Goal: Task Accomplishment & Management: Use online tool/utility

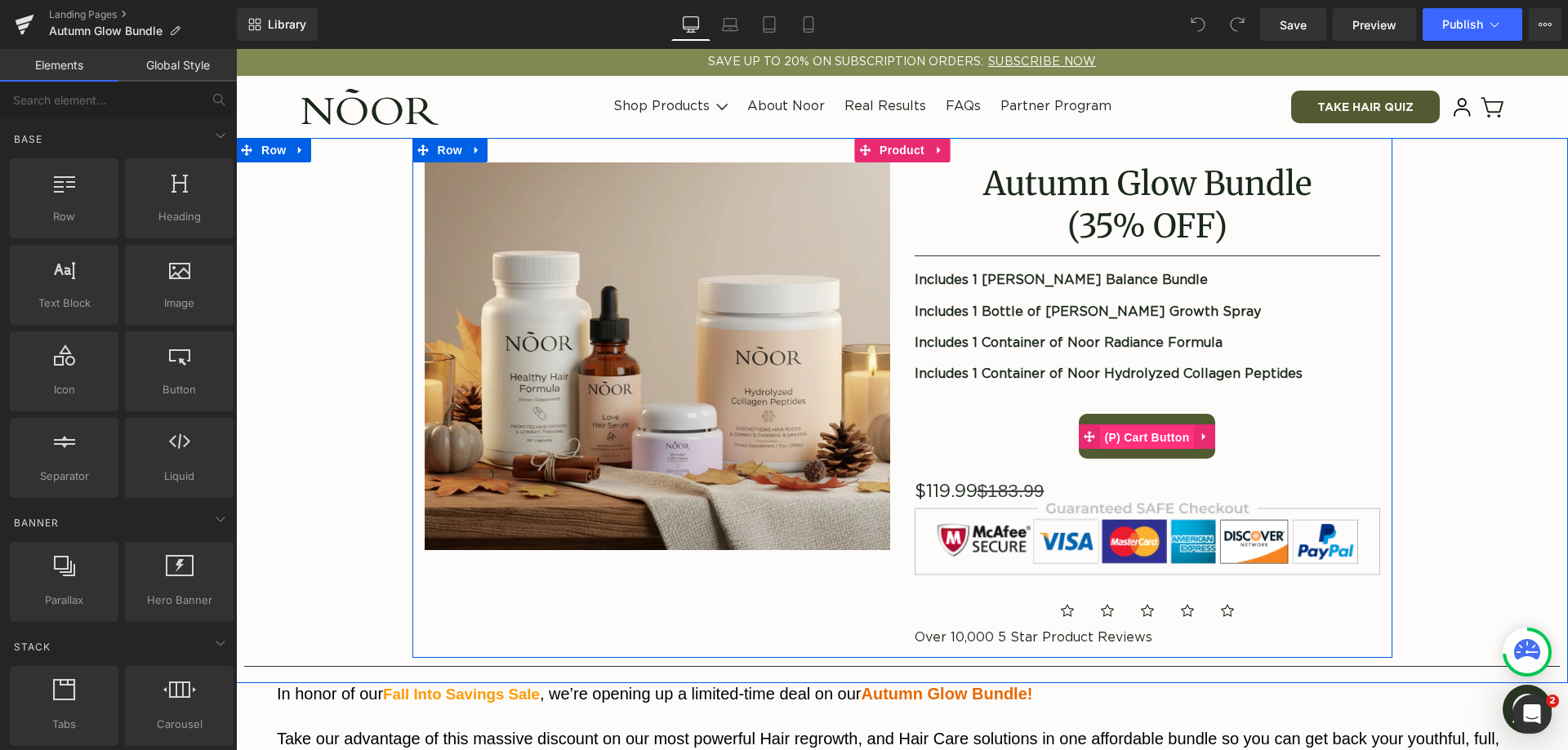
click at [1154, 440] on span "(P) Cart Button" at bounding box center [1146, 437] width 93 height 25
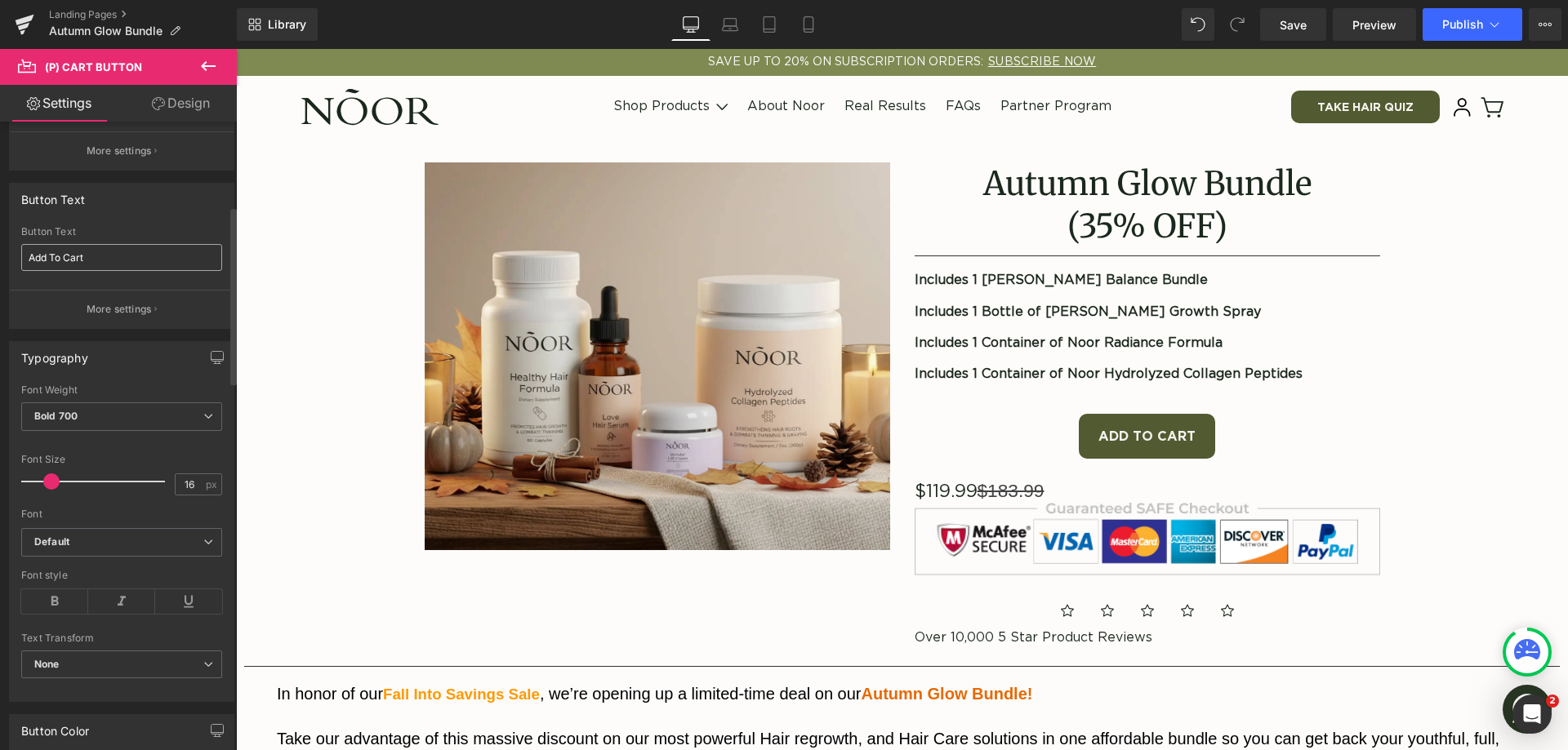
scroll to position [245, 0]
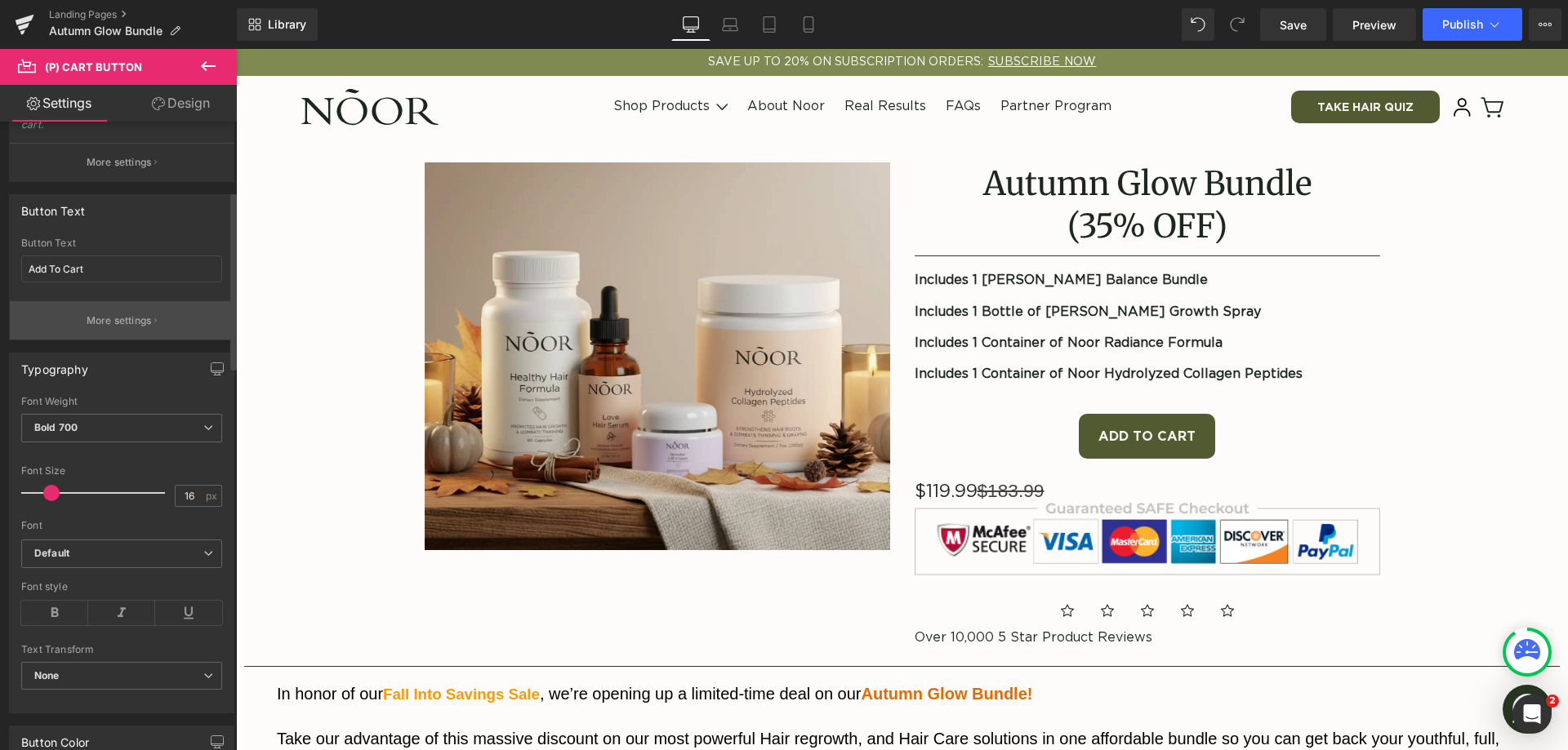
click at [111, 319] on p "More settings" at bounding box center [119, 321] width 65 height 15
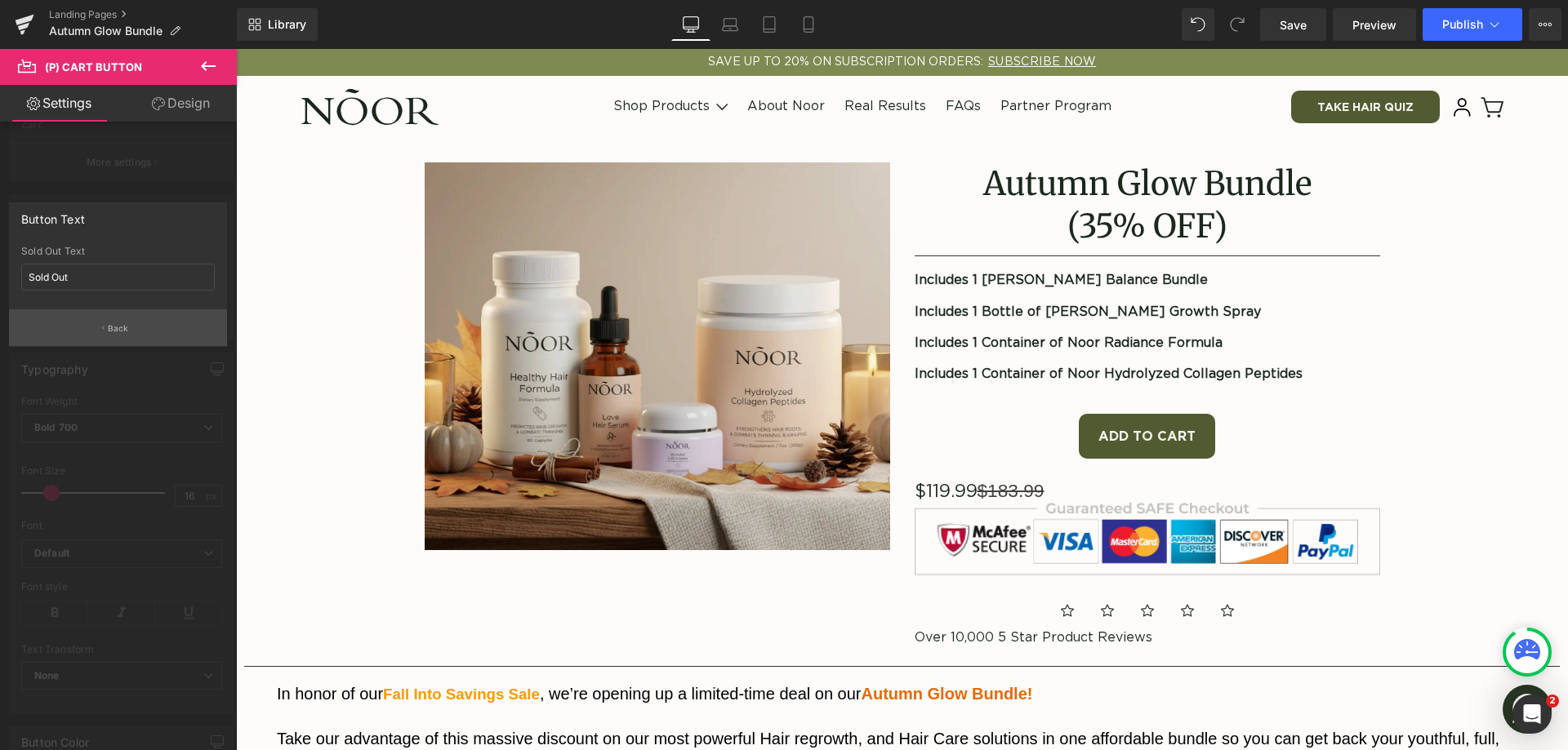
click at [146, 328] on button "Back" at bounding box center [118, 327] width 218 height 37
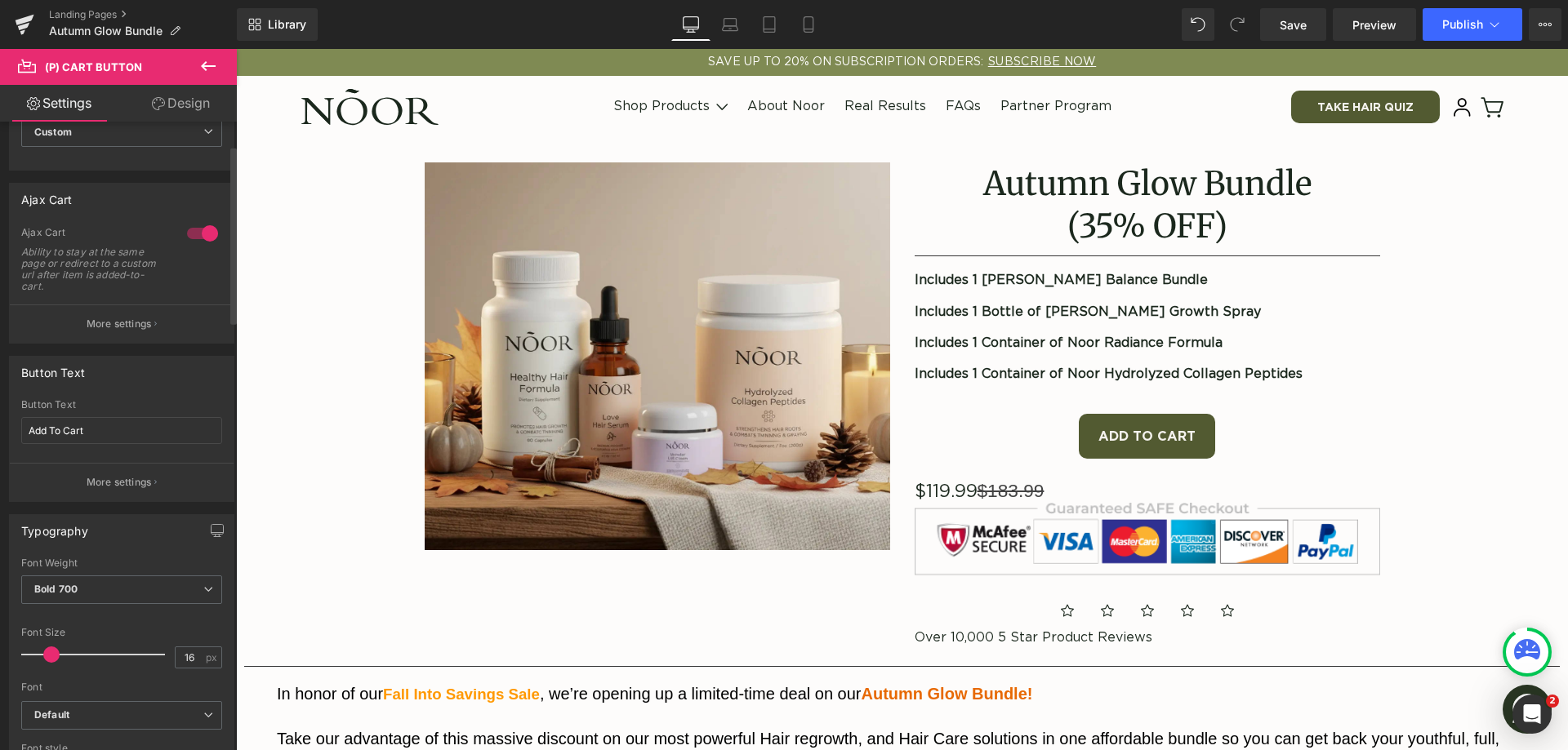
scroll to position [81, 0]
click at [132, 332] on p "More settings" at bounding box center [119, 325] width 65 height 15
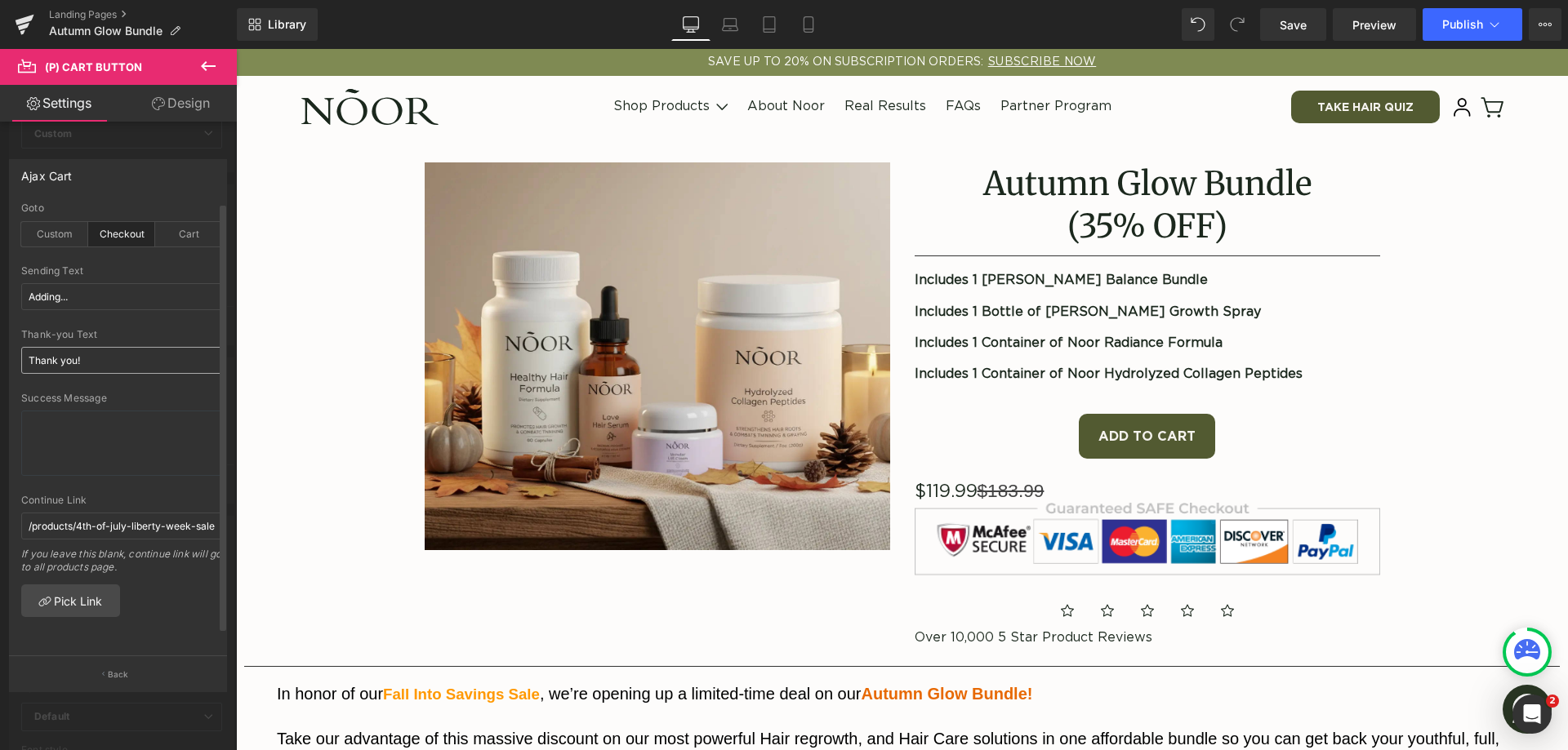
scroll to position [2, 0]
click at [140, 529] on input "/products/4th-of-july-liberty-week-sale-bundle" at bounding box center [121, 526] width 201 height 27
click at [206, 536] on input "/products/4th-of-july-liberty-week-sale-bundle" at bounding box center [121, 526] width 201 height 27
drag, startPoint x: 133, startPoint y: 529, endPoint x: -9, endPoint y: 522, distance: 142.2
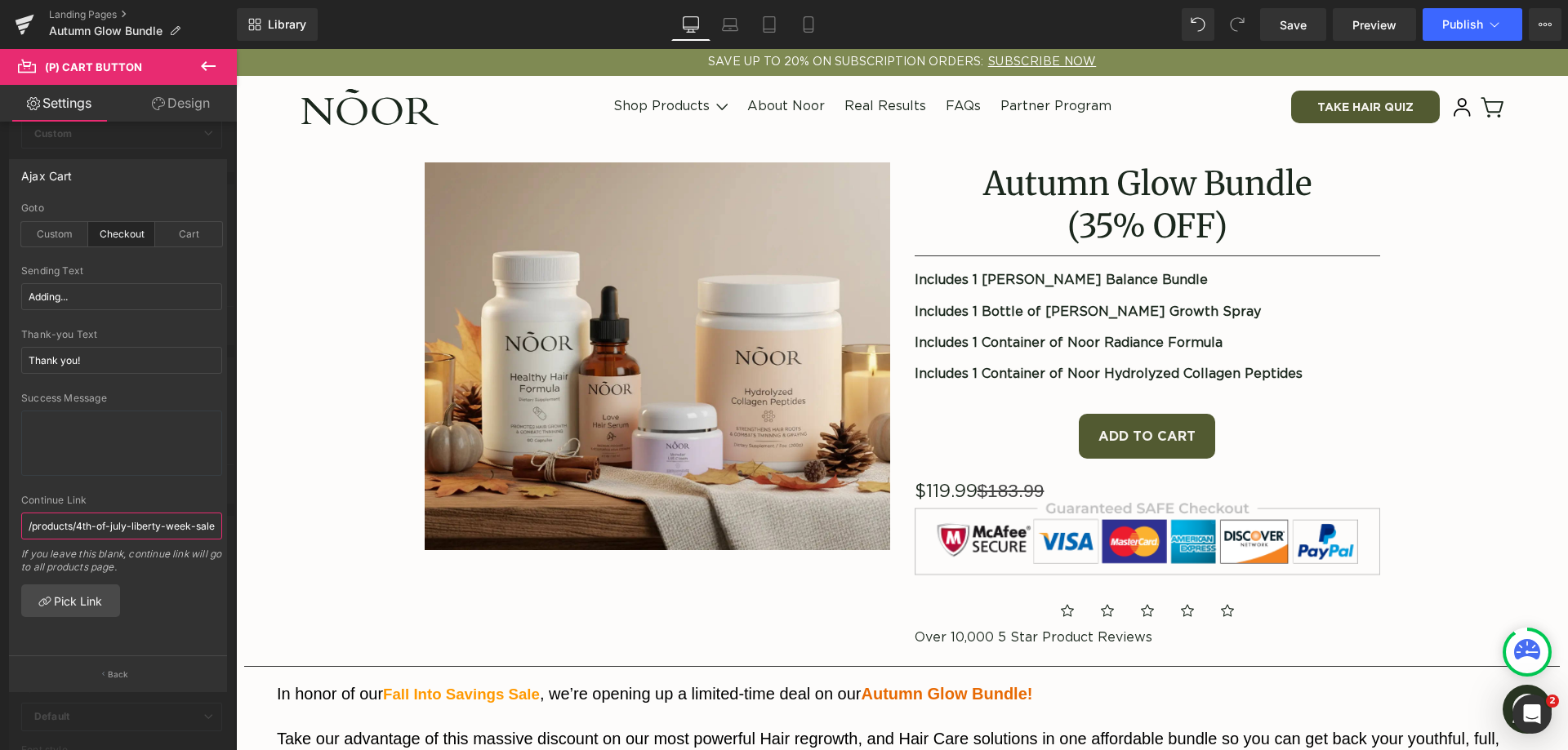
click at [0, 522] on html "(P) Cart Button You are previewing how the will restyle your page. You can not …" at bounding box center [784, 375] width 1568 height 750
click at [100, 472] on textarea at bounding box center [121, 444] width 201 height 65
click at [128, 673] on button "Back" at bounding box center [118, 674] width 218 height 37
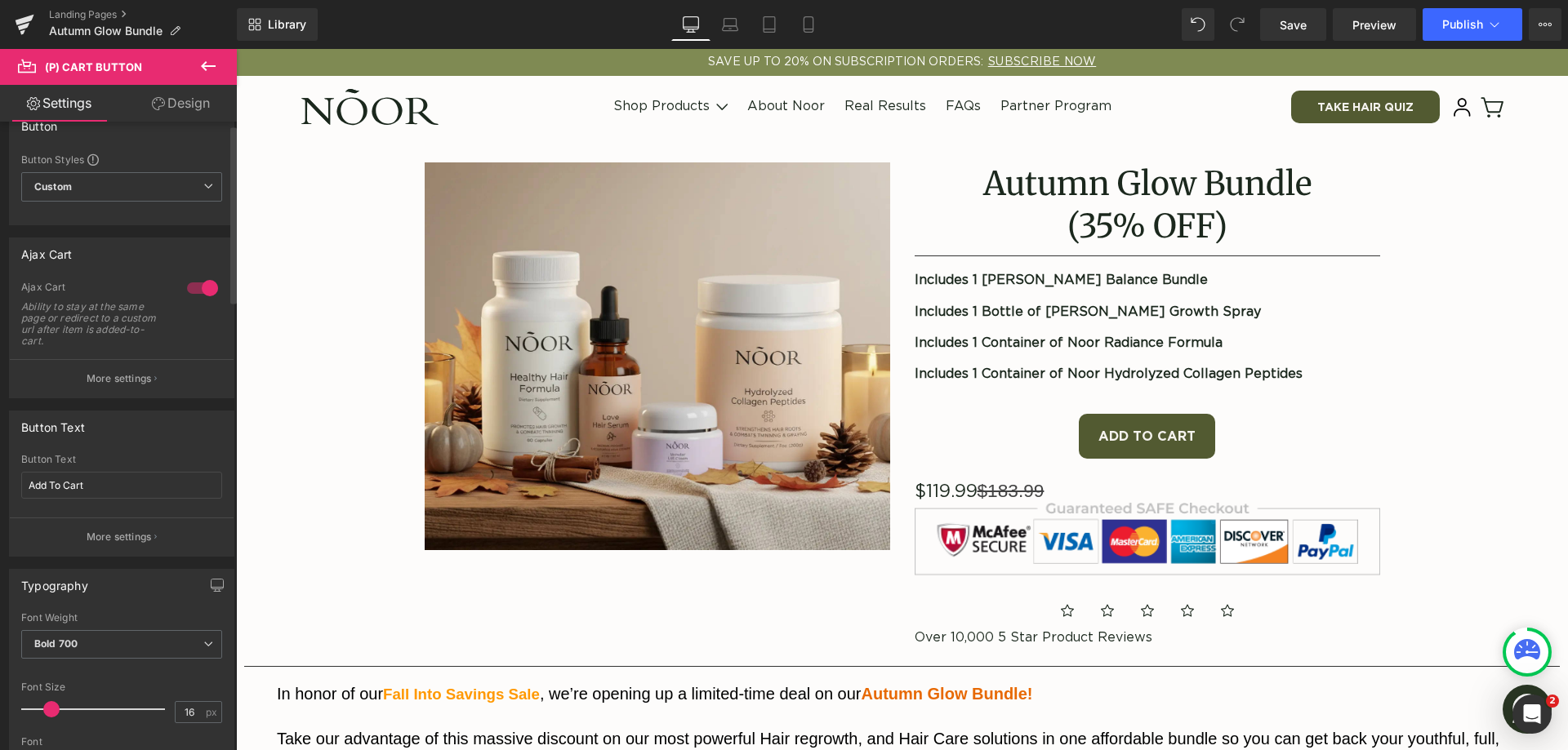
scroll to position [0, 0]
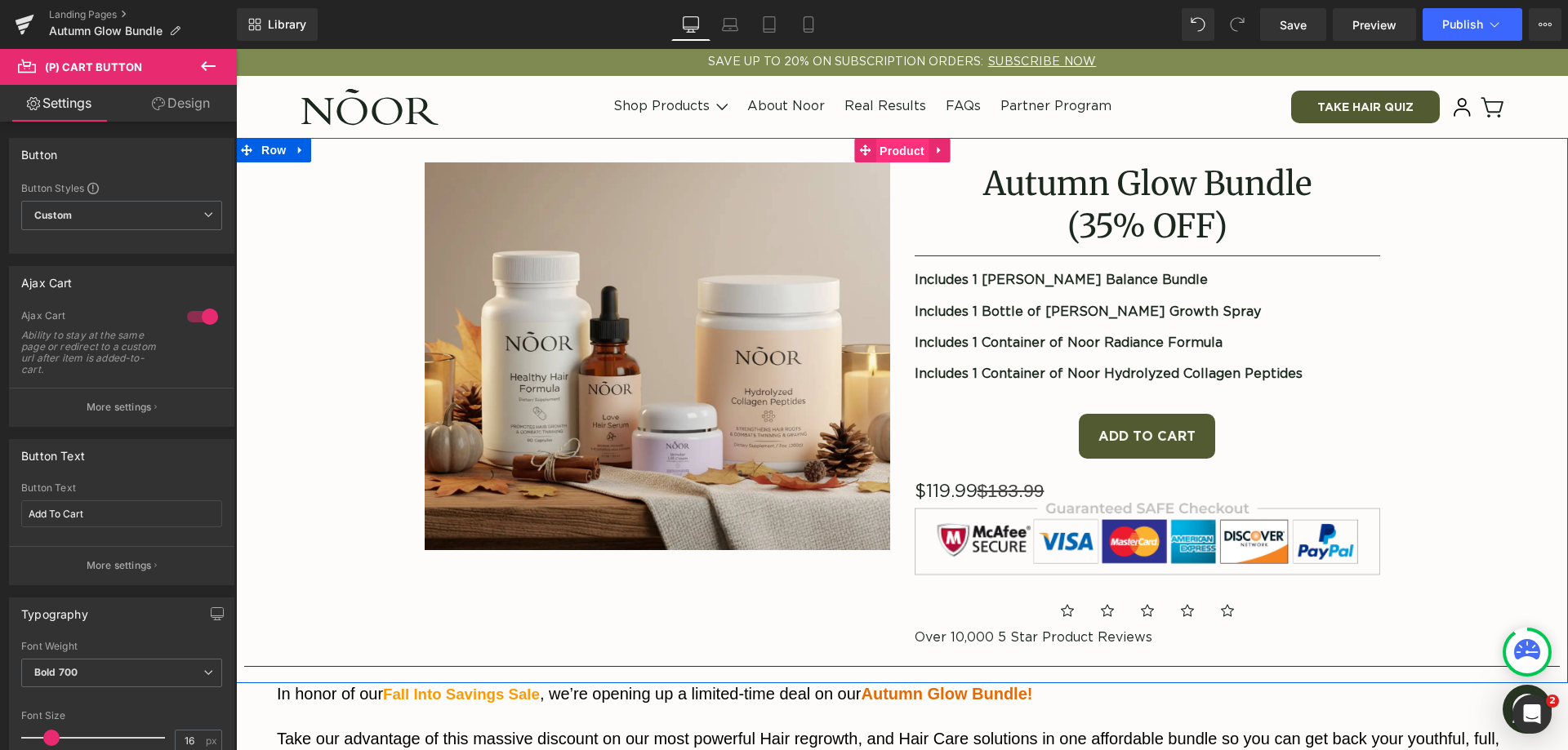
click at [885, 152] on span "Product" at bounding box center [902, 151] width 53 height 25
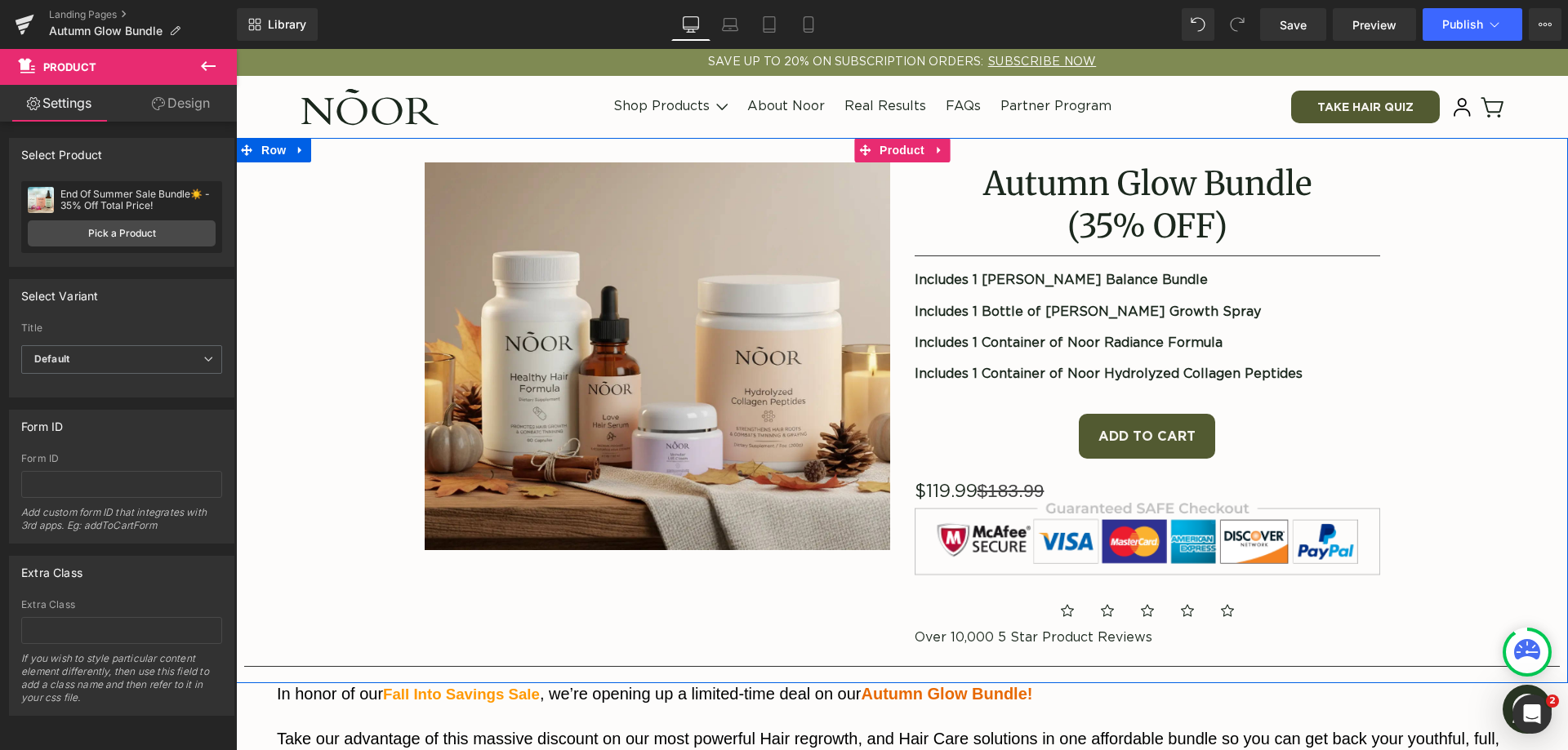
click at [323, 344] on div "Image Autumn Glow Bundle (35% OFF) Heading Separator Includes 1 [PERSON_NAME] B…" at bounding box center [901, 410] width 1315 height 546
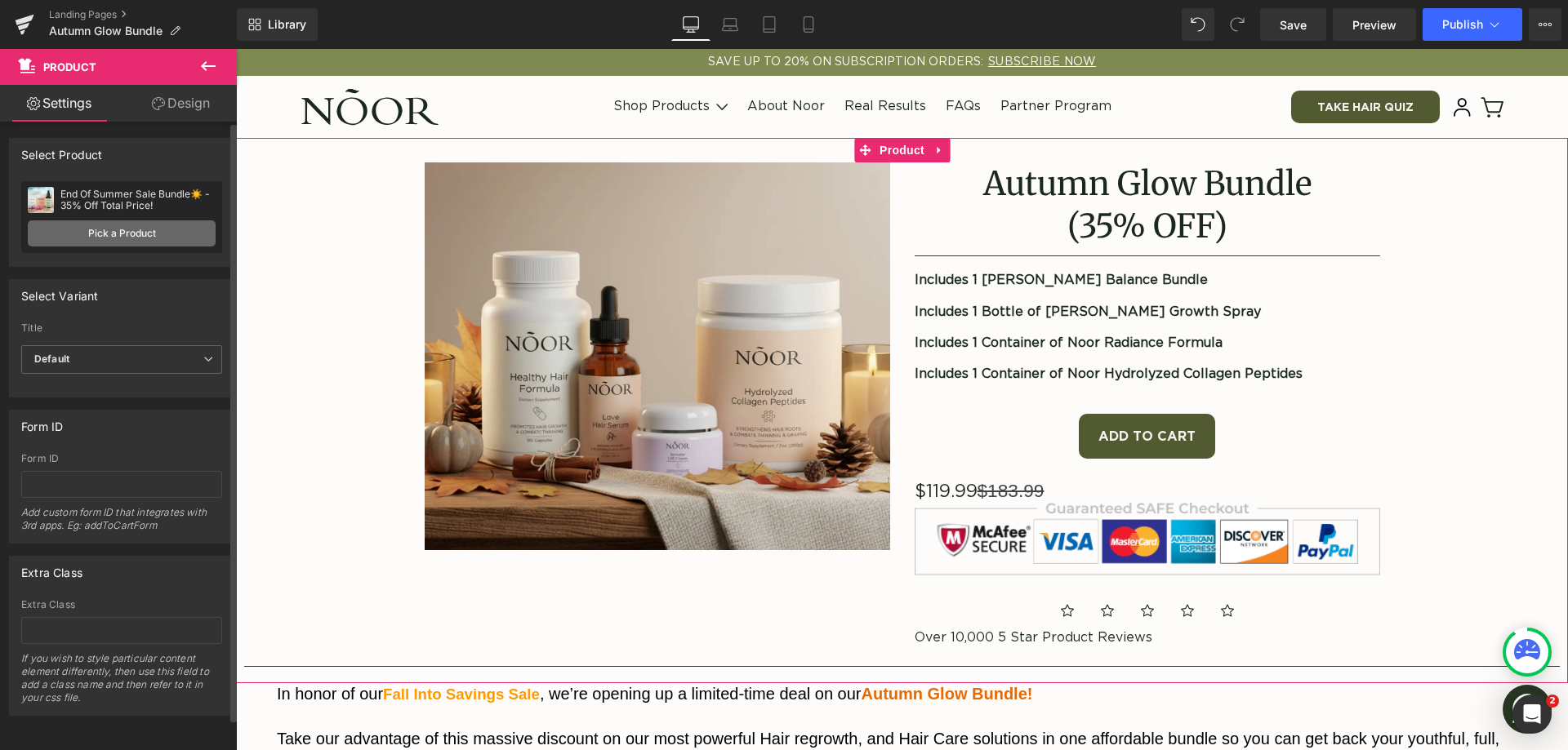
click at [176, 230] on link "Pick a Product" at bounding box center [122, 234] width 188 height 26
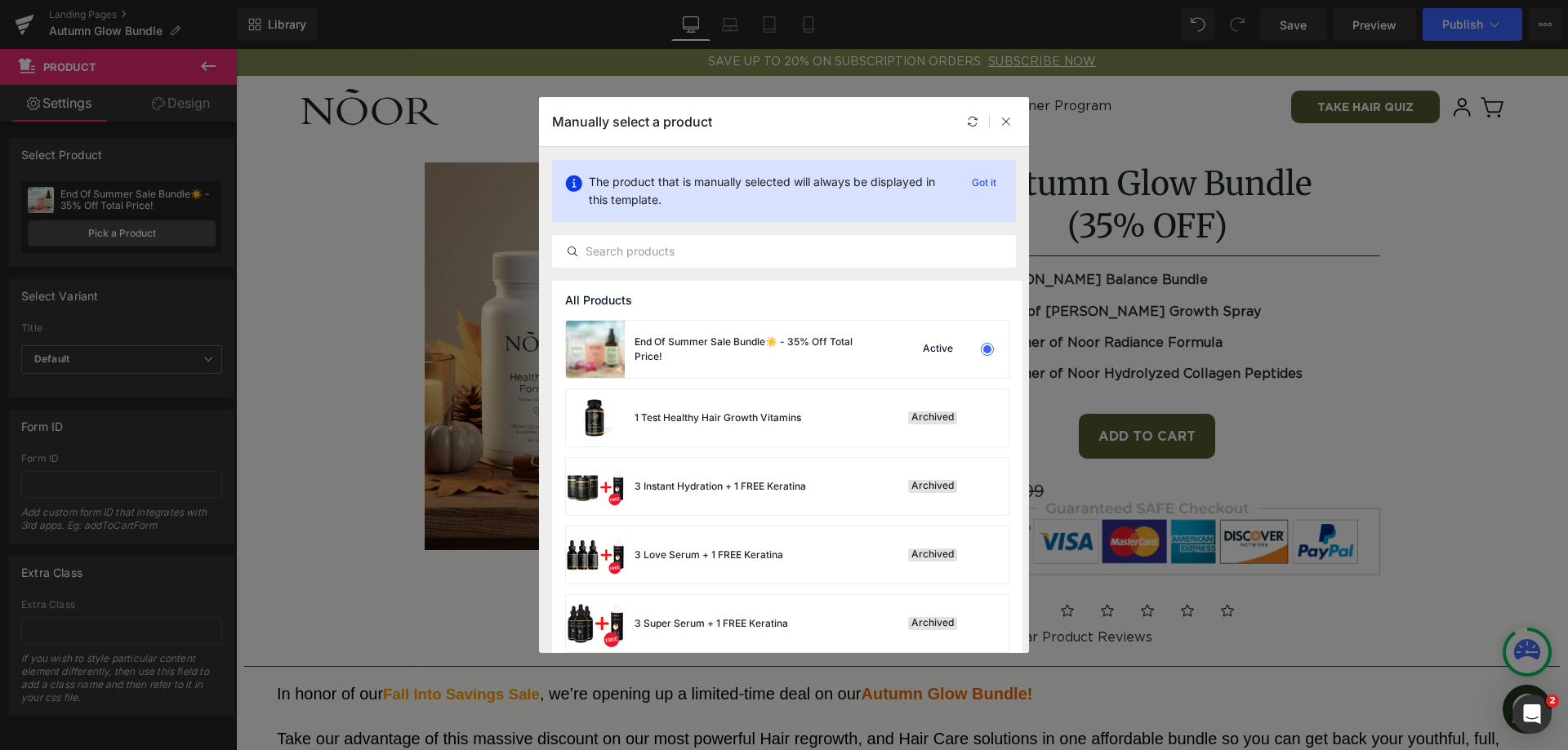
click at [702, 234] on div "The product that is manually selected will always be displayed in this template…" at bounding box center [784, 213] width 490 height 134
click at [701, 245] on input "text" at bounding box center [784, 252] width 463 height 20
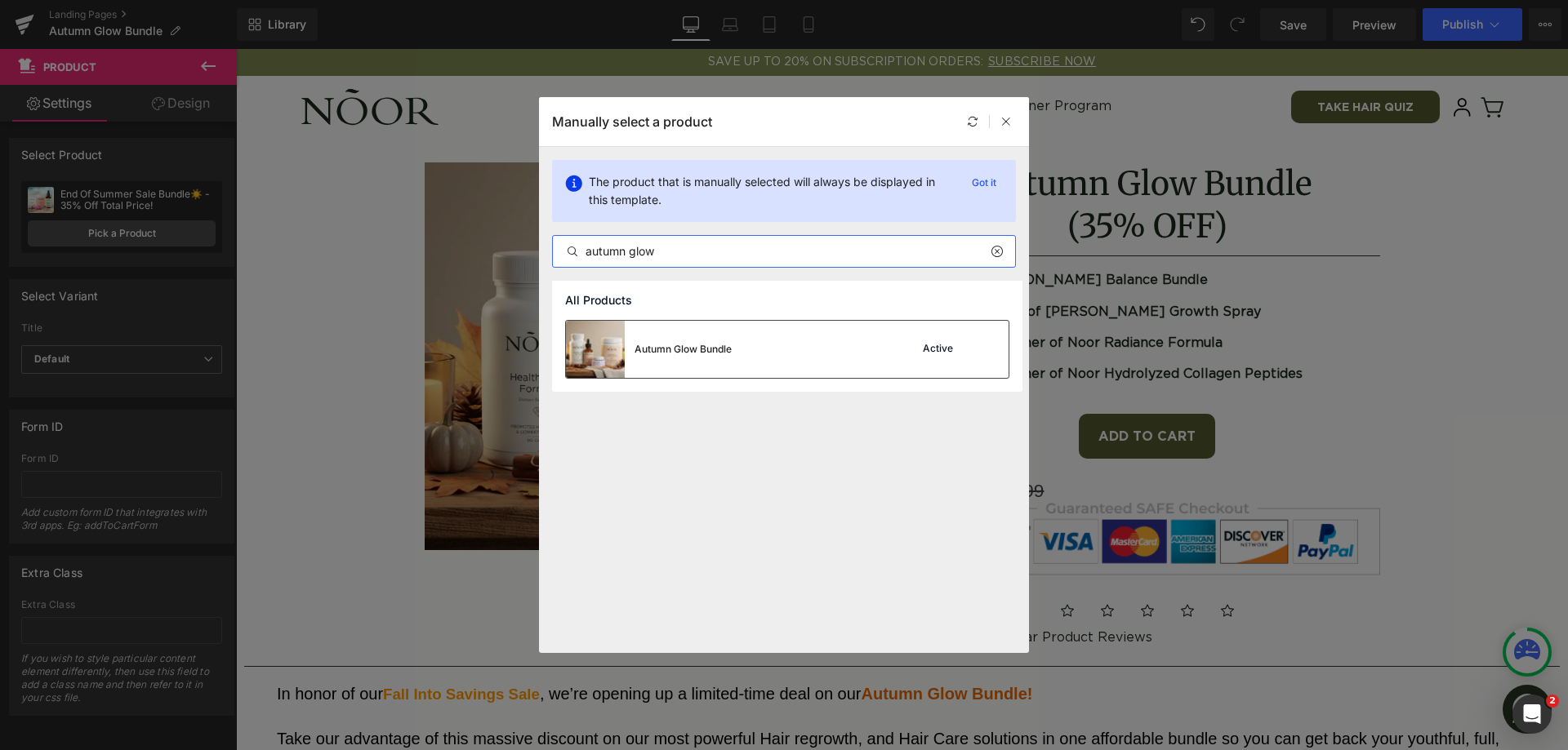
type input "autumn glow"
click at [850, 334] on div "Autumn Glow Bundle Active" at bounding box center [786, 350] width 443 height 57
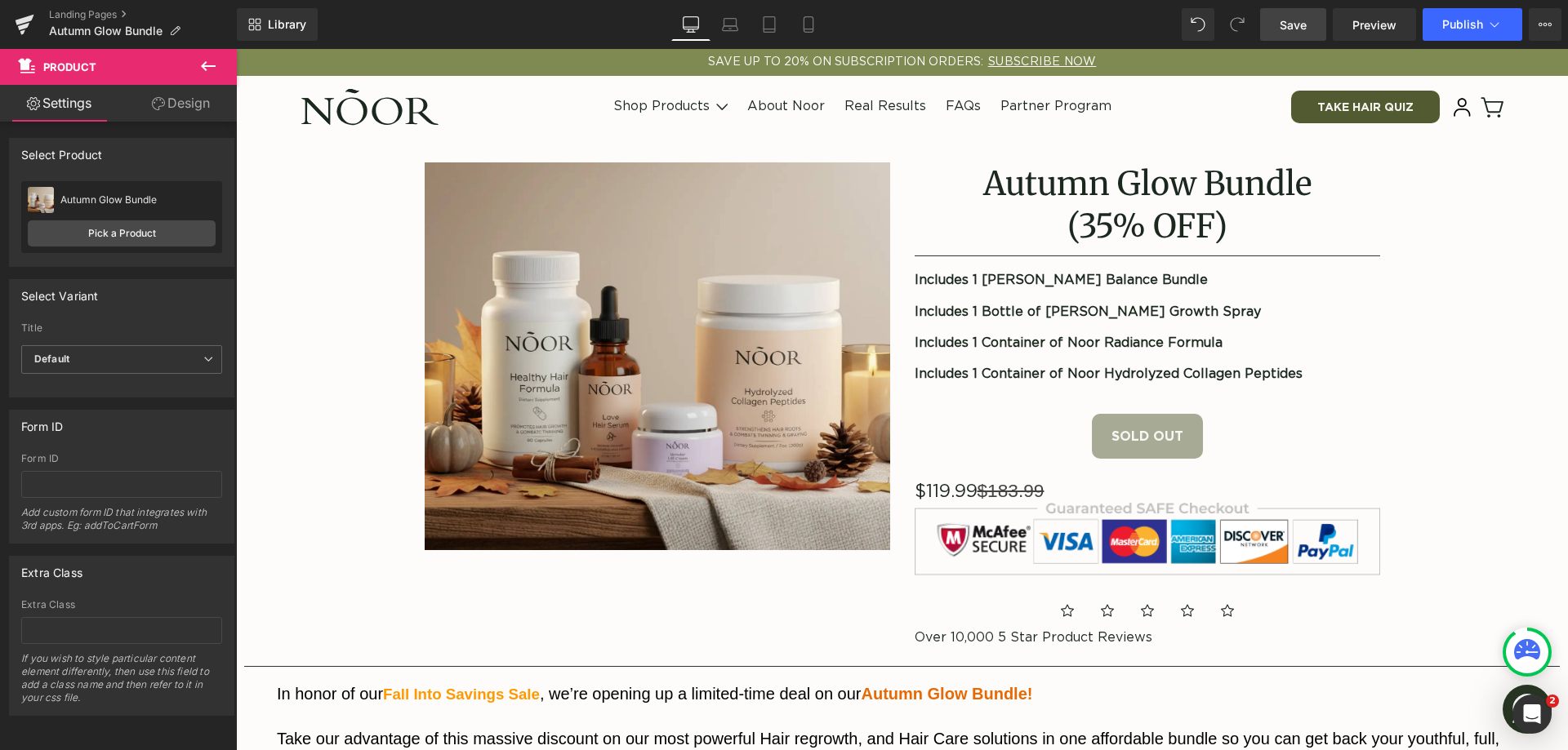
click at [1306, 19] on span "Save" at bounding box center [1293, 24] width 27 height 17
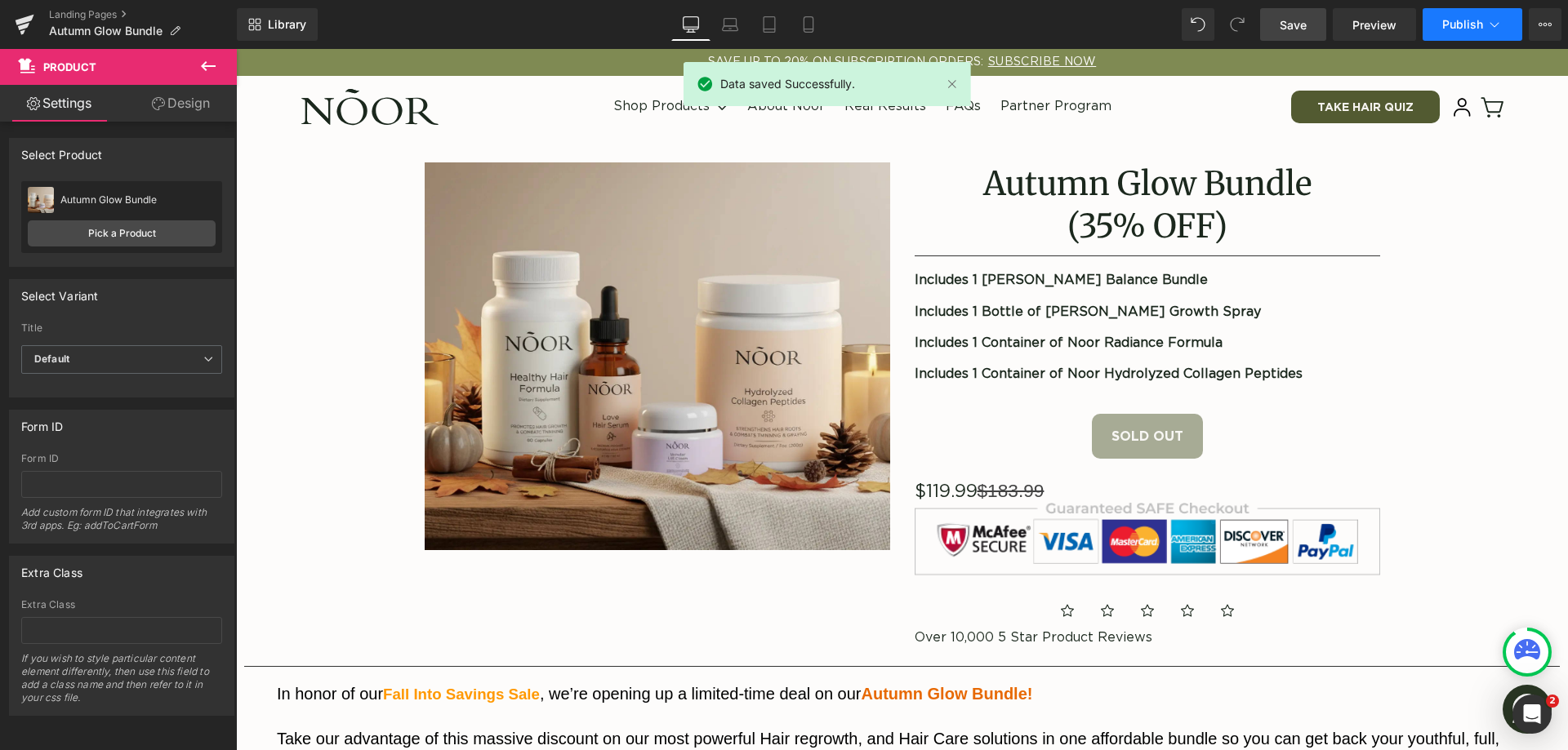
click at [1453, 30] on span "Publish" at bounding box center [1462, 24] width 41 height 13
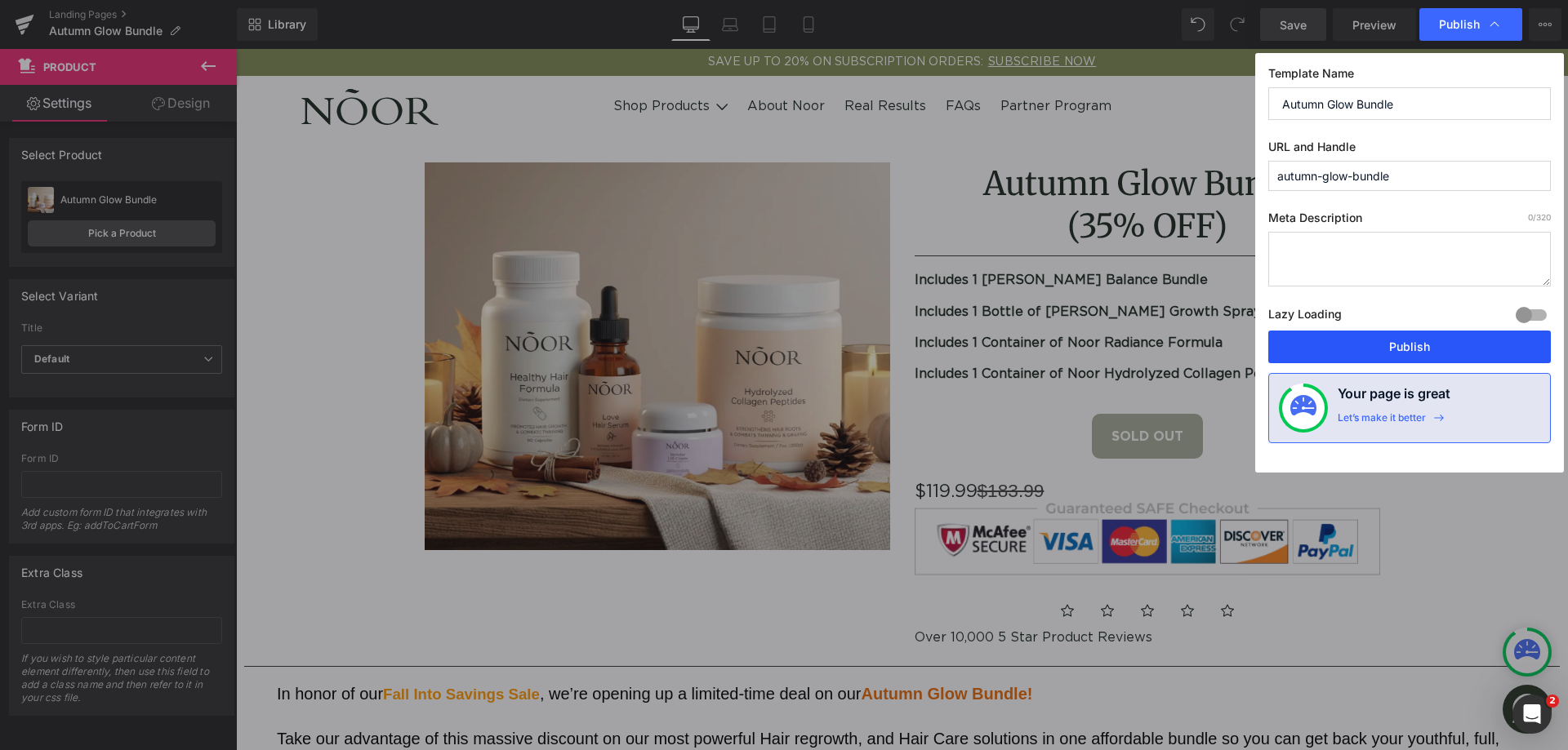
click at [1397, 344] on button "Publish" at bounding box center [1409, 347] width 282 height 33
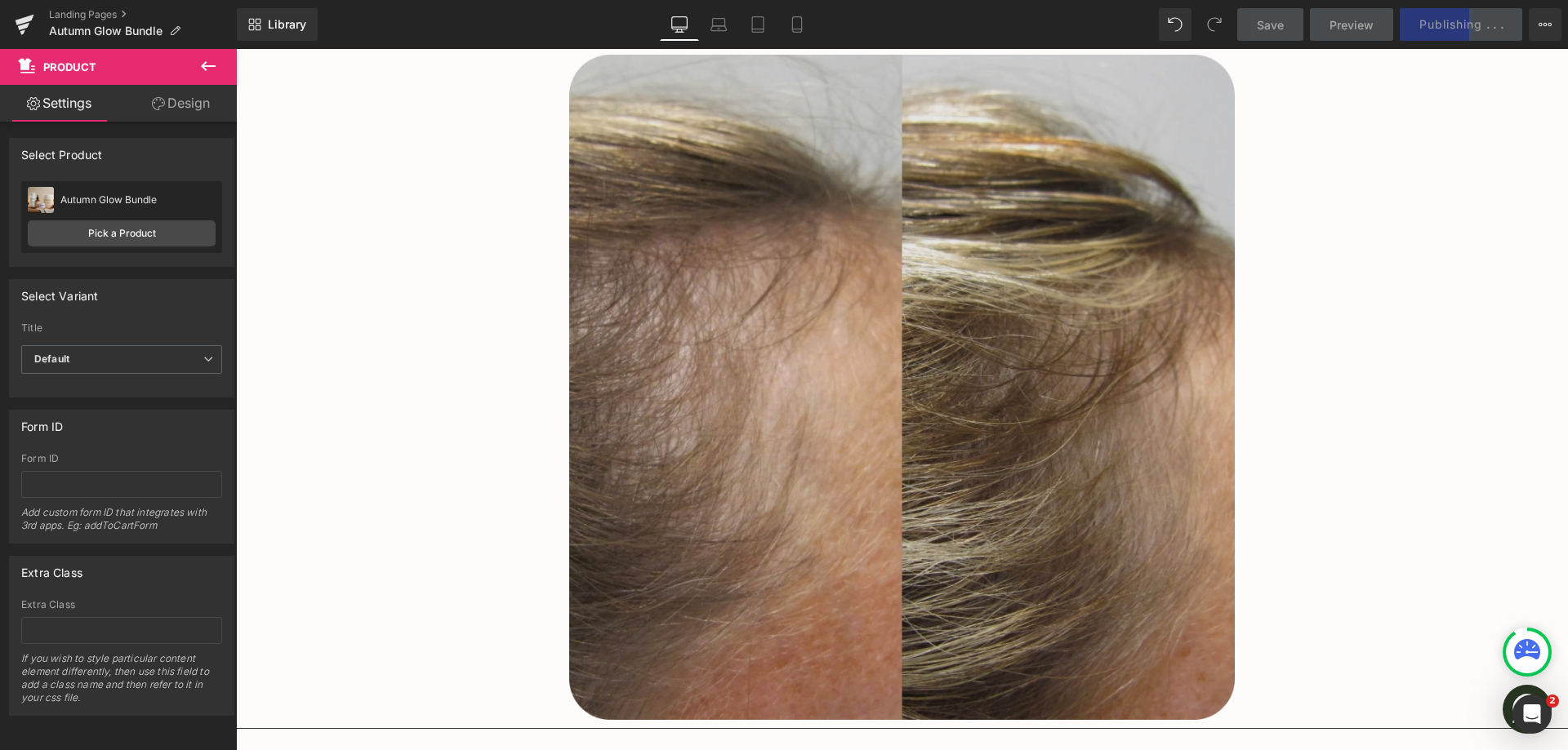
scroll to position [2123, 0]
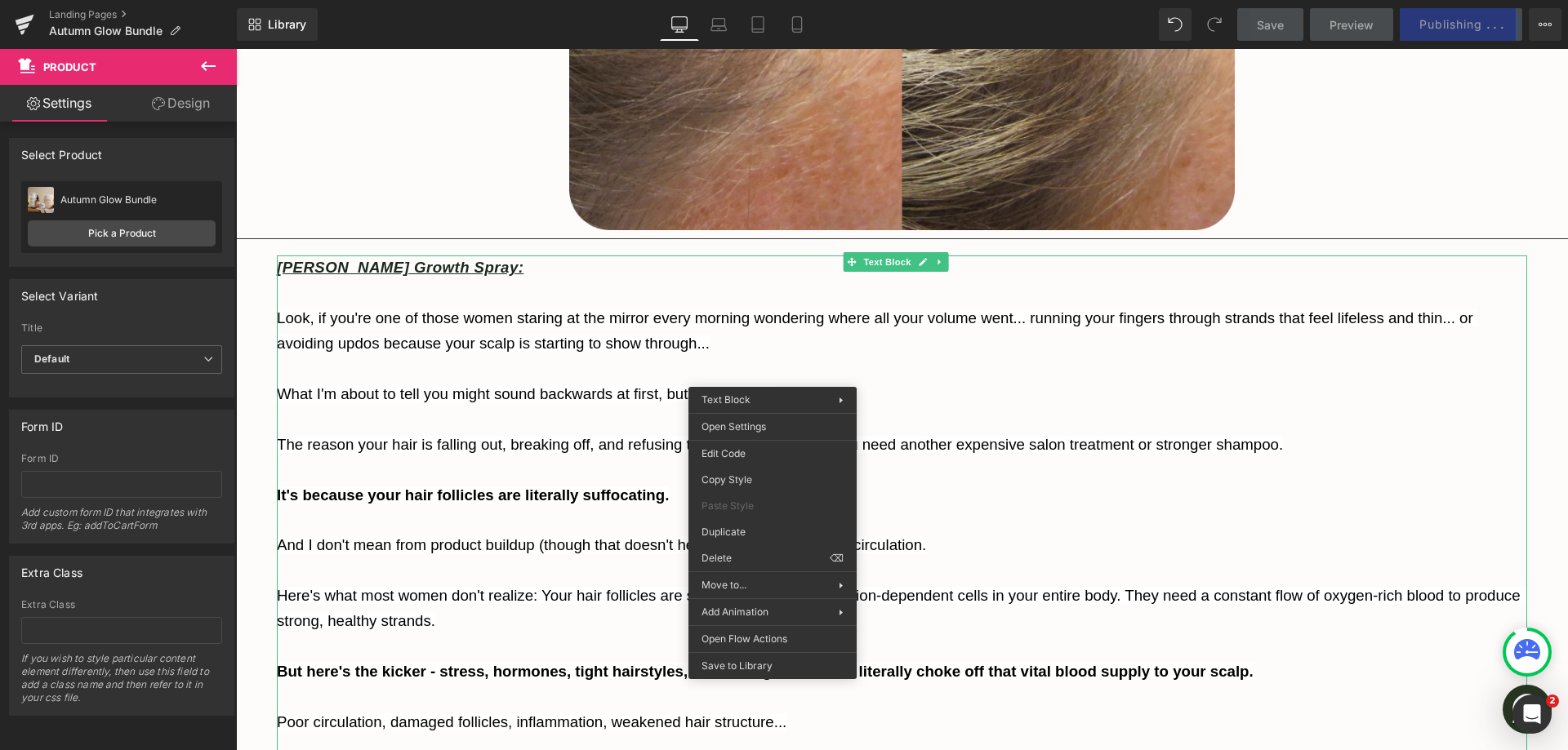
click at [592, 399] on p "What I'm about to tell you might sound backwards at first, but hear me out:" at bounding box center [901, 395] width 1250 height 26
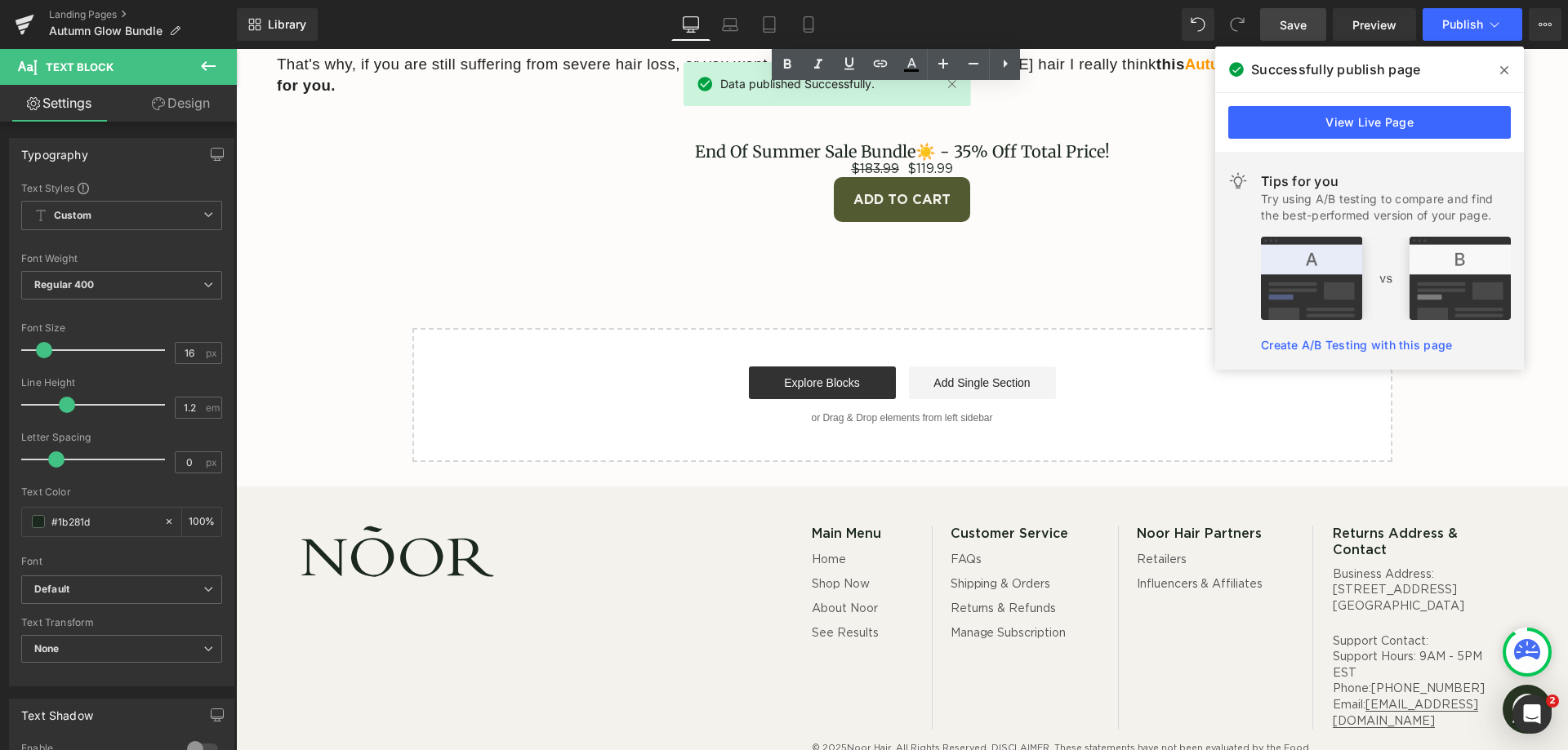
scroll to position [7675, 0]
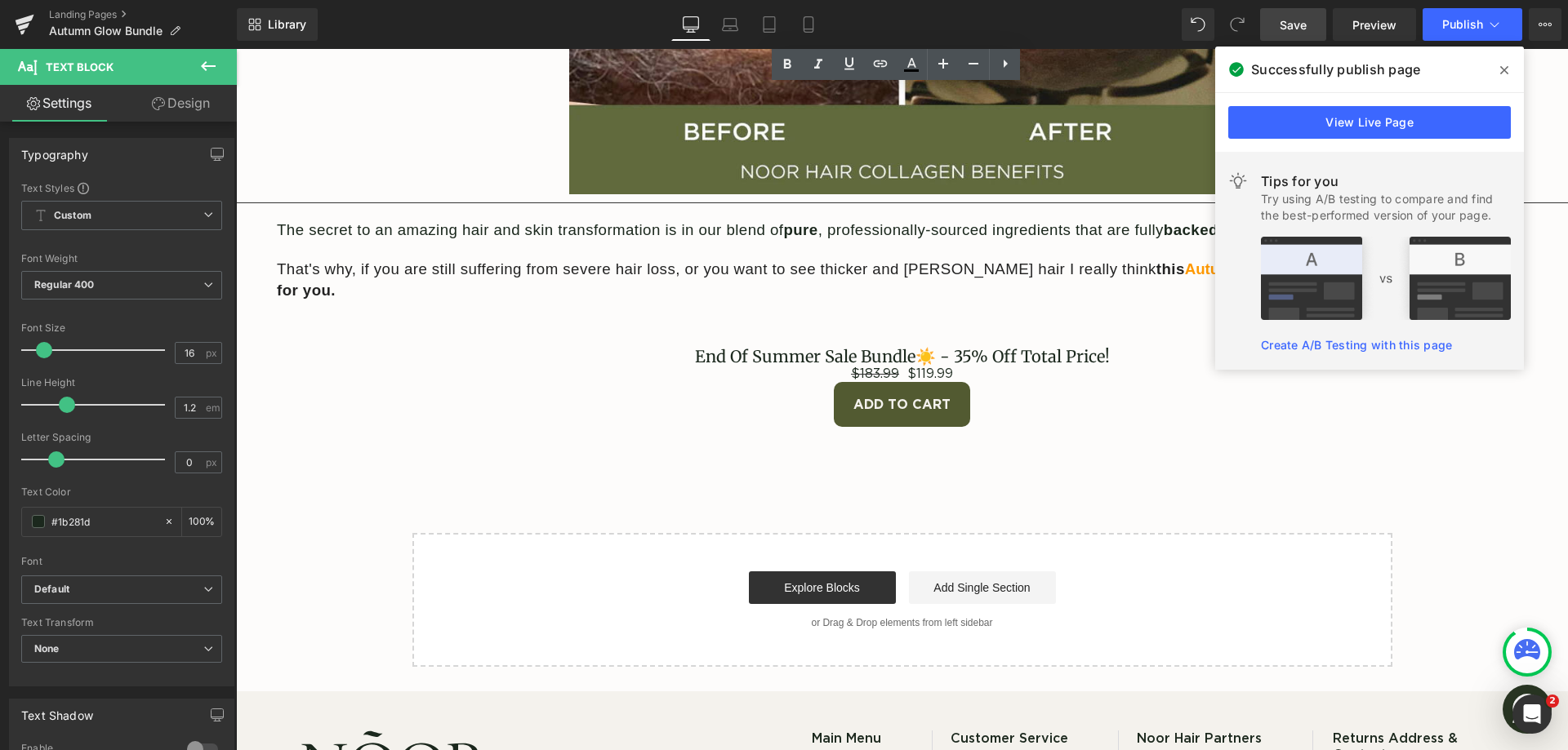
click at [1507, 68] on icon at bounding box center [1504, 70] width 8 height 8
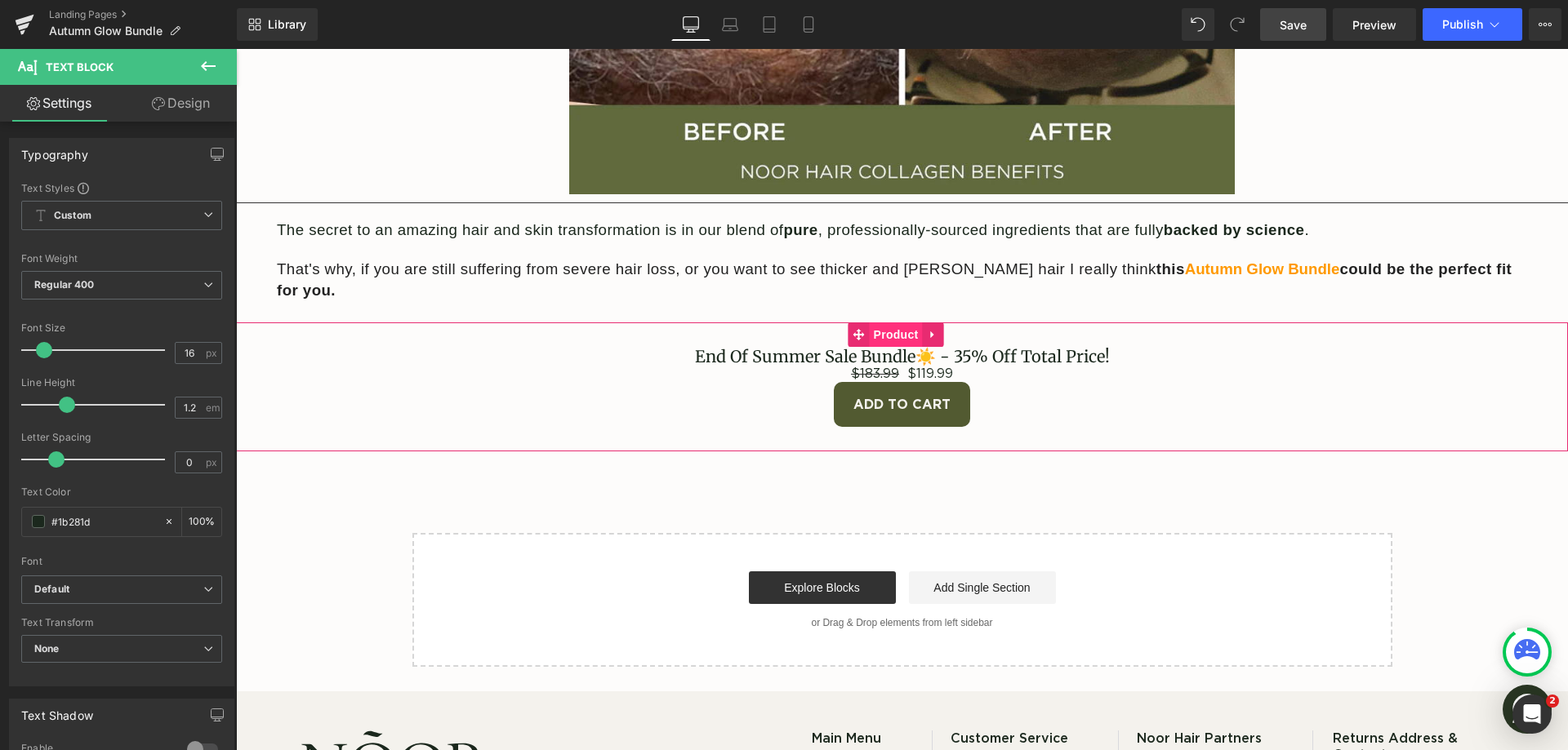
click at [915, 323] on span "Product" at bounding box center [896, 335] width 53 height 25
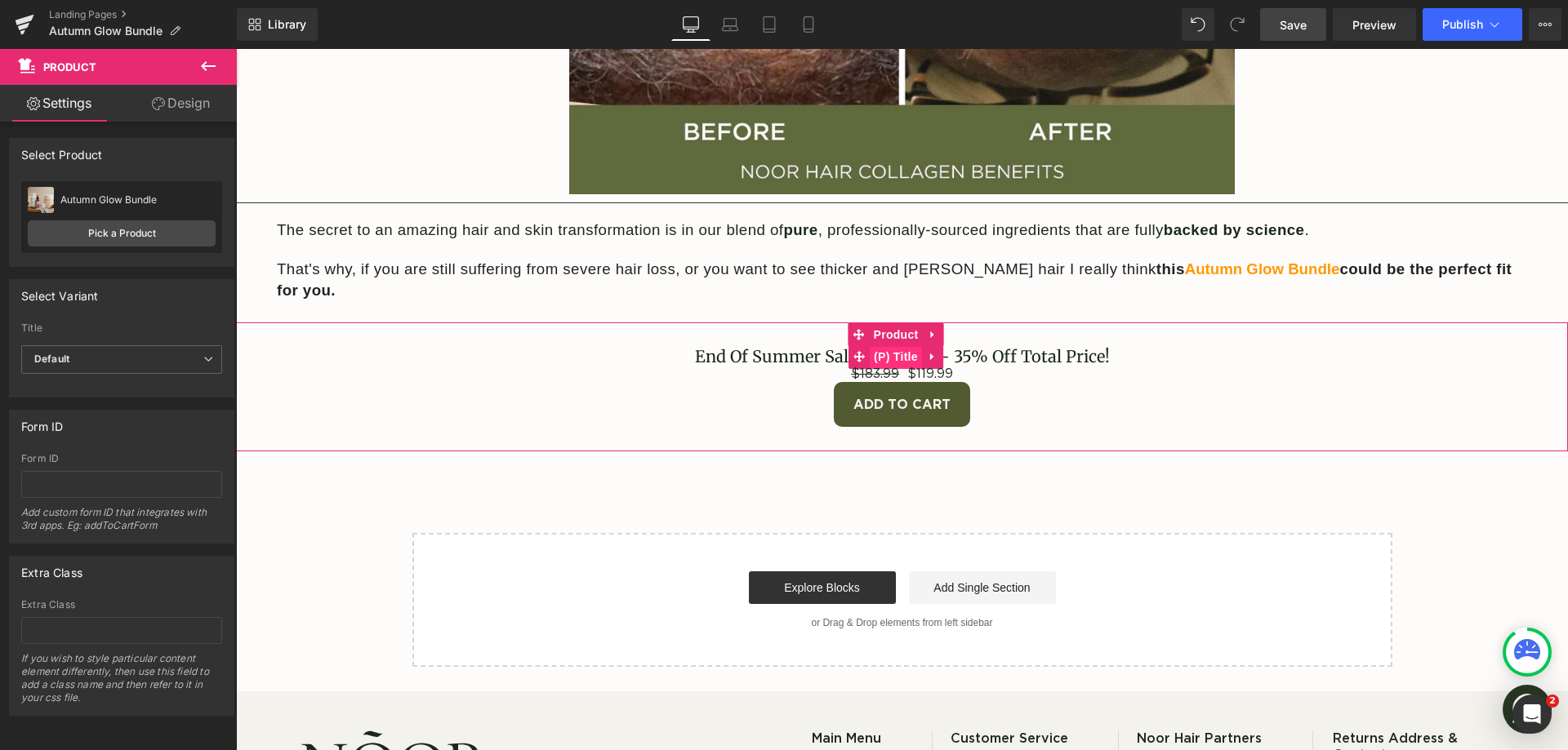
click at [909, 345] on span "(P) Title" at bounding box center [895, 357] width 52 height 25
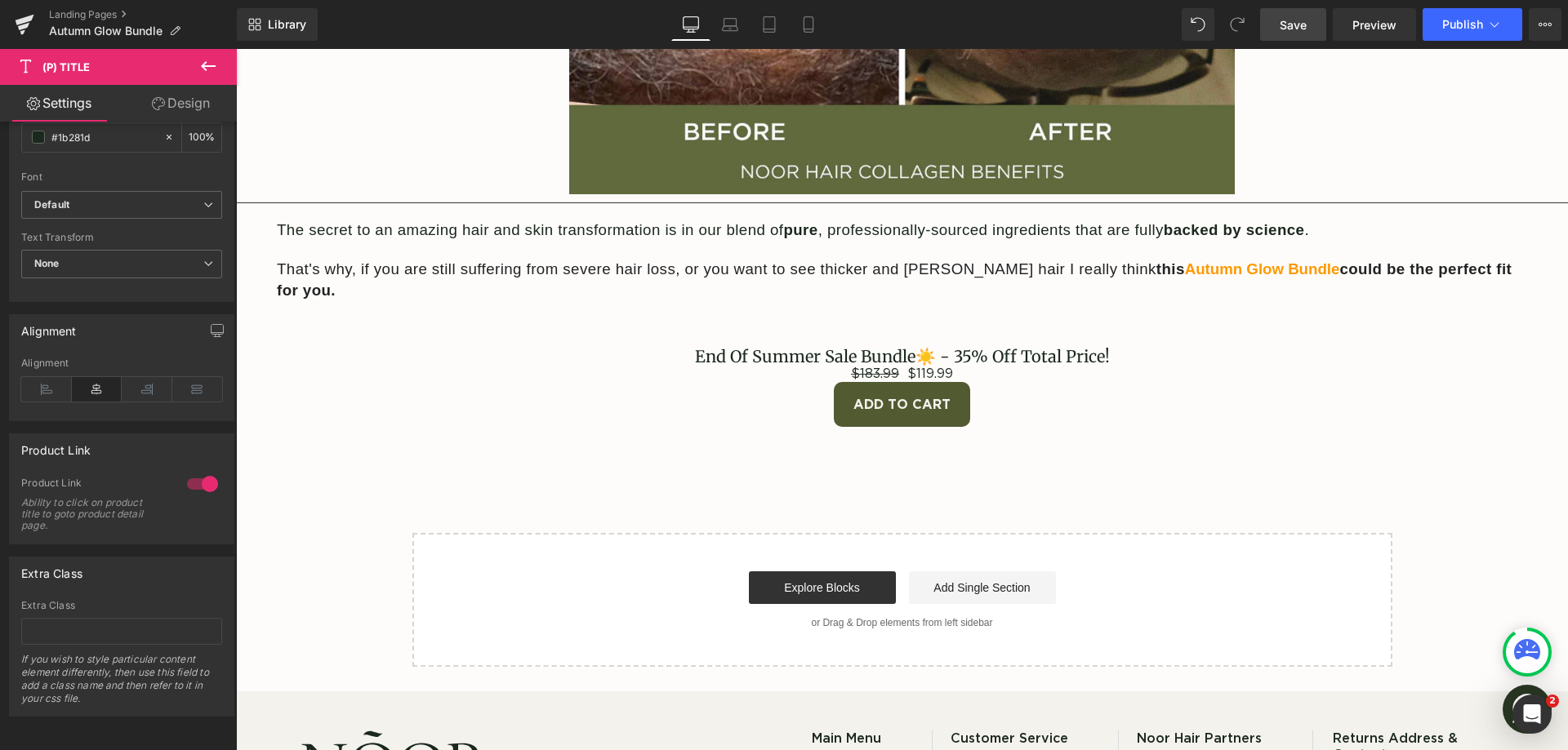
scroll to position [572, 0]
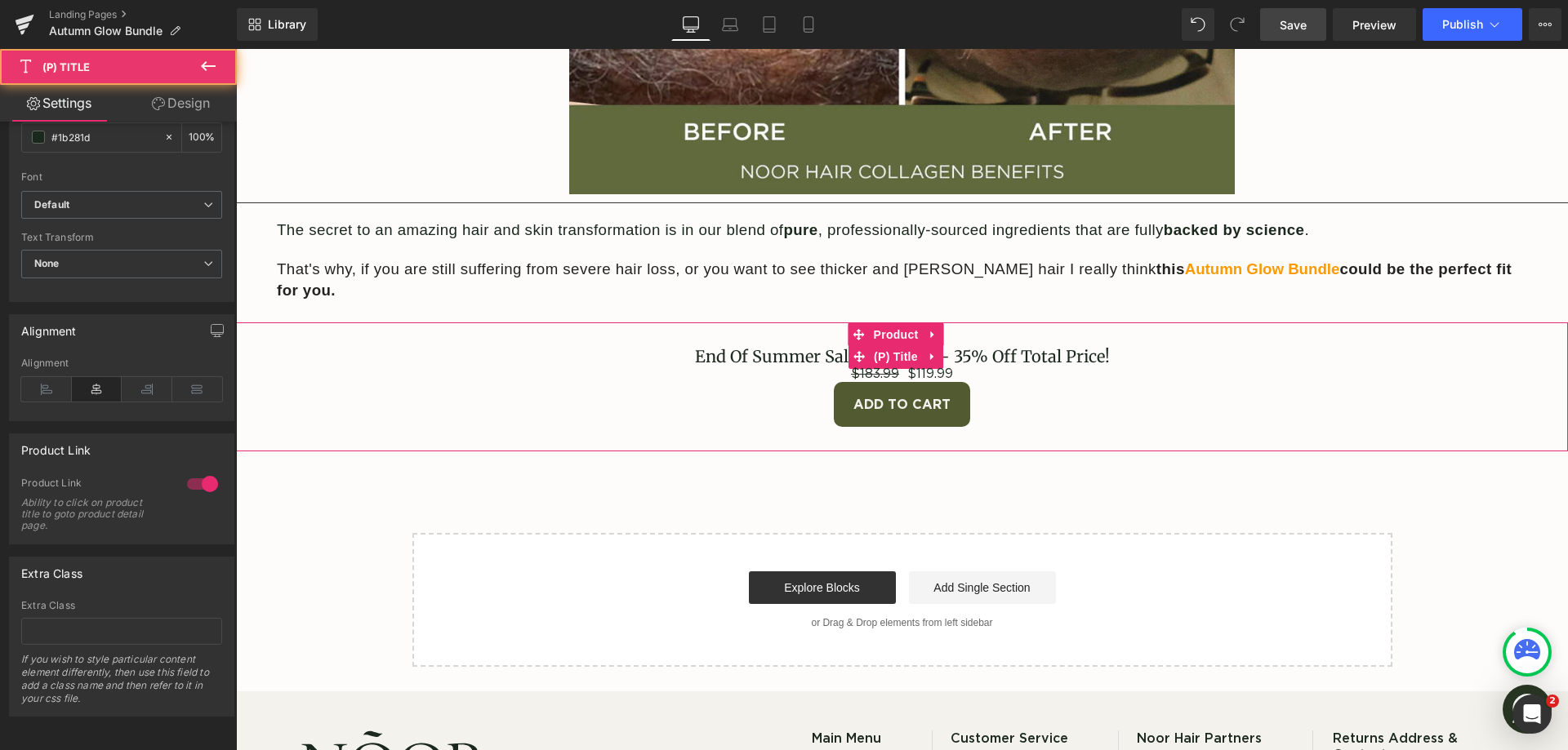
click at [1012, 347] on link "End Of Summer Sale Bundle☀️ - 35% Off Total Price!" at bounding box center [901, 357] width 415 height 20
click at [889, 345] on span "(P) Title" at bounding box center [895, 357] width 52 height 25
click at [935, 351] on icon at bounding box center [933, 357] width 12 height 12
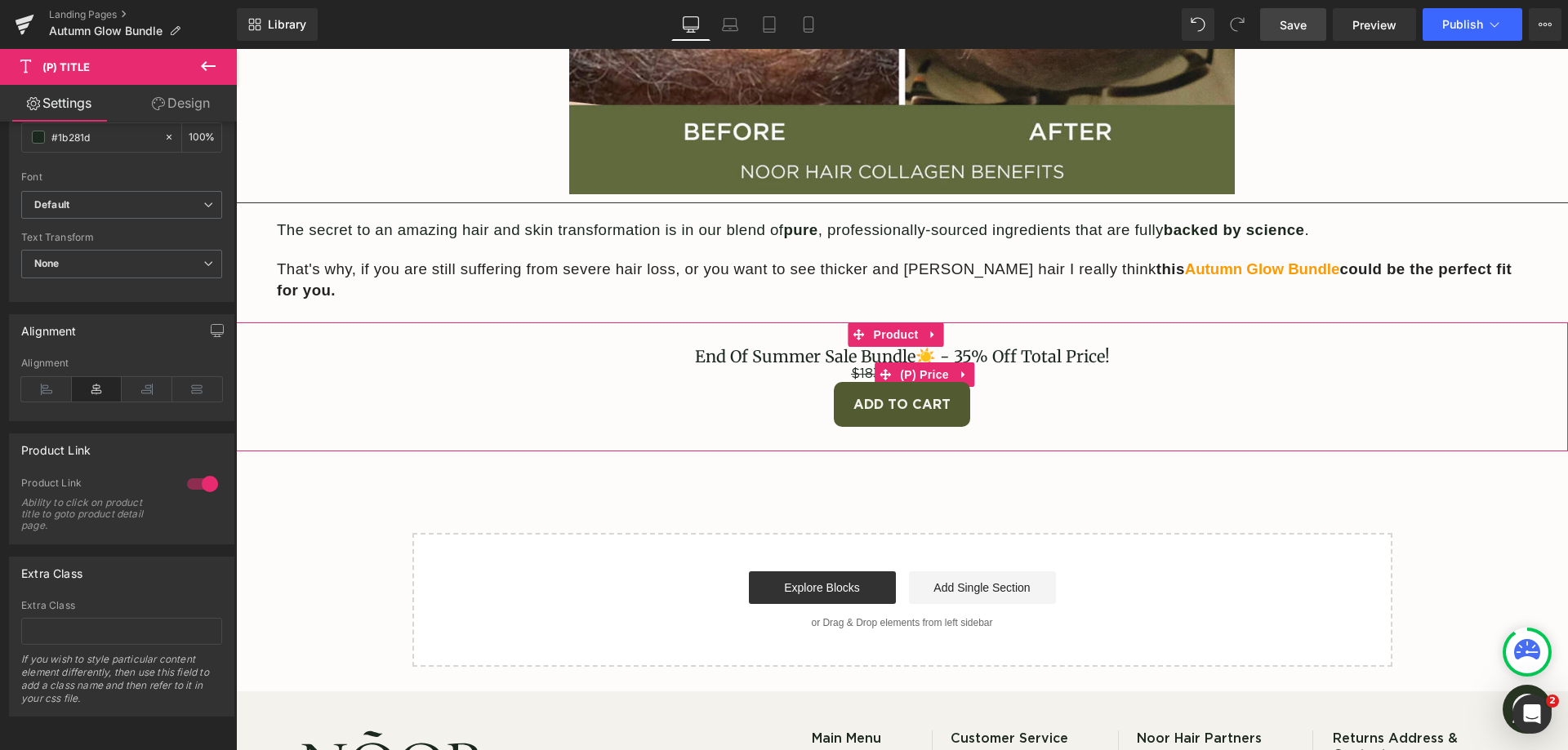
click at [1043, 367] on div "$183.99 $119.99" at bounding box center [901, 375] width 1315 height 16
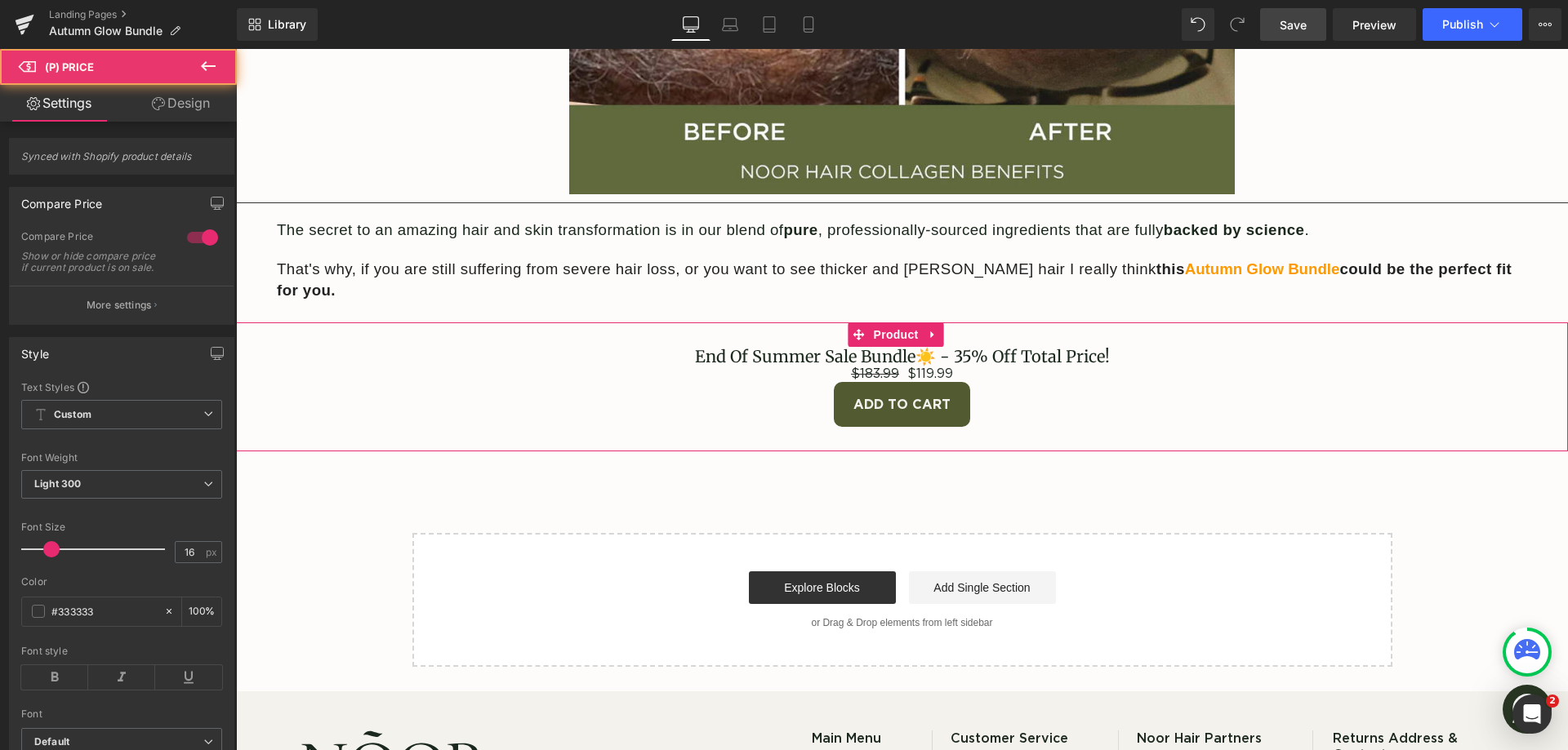
click at [1038, 347] on link "End Of Summer Sale Bundle☀️ - 35% Off Total Price!" at bounding box center [901, 357] width 415 height 20
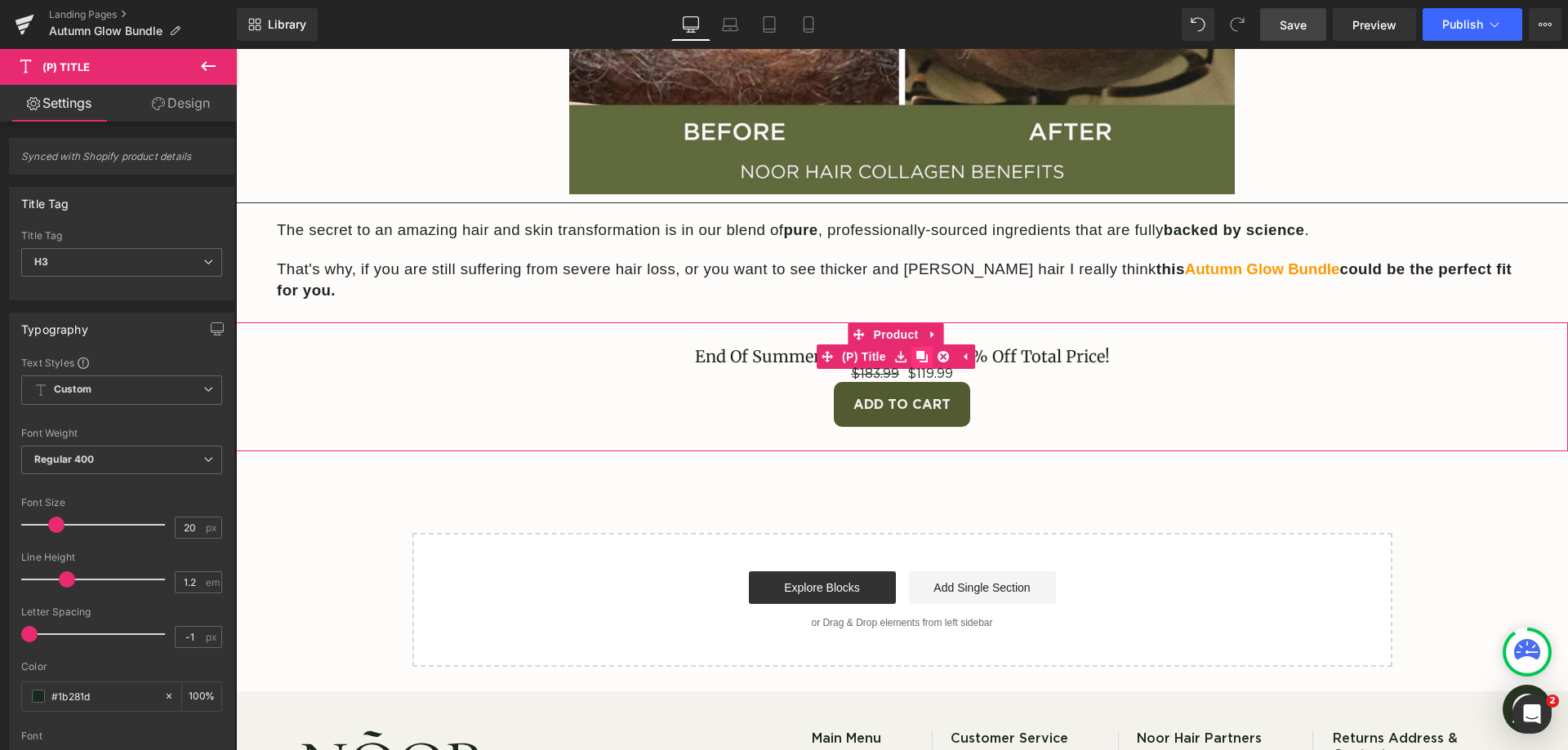
click at [924, 351] on icon at bounding box center [922, 357] width 12 height 12
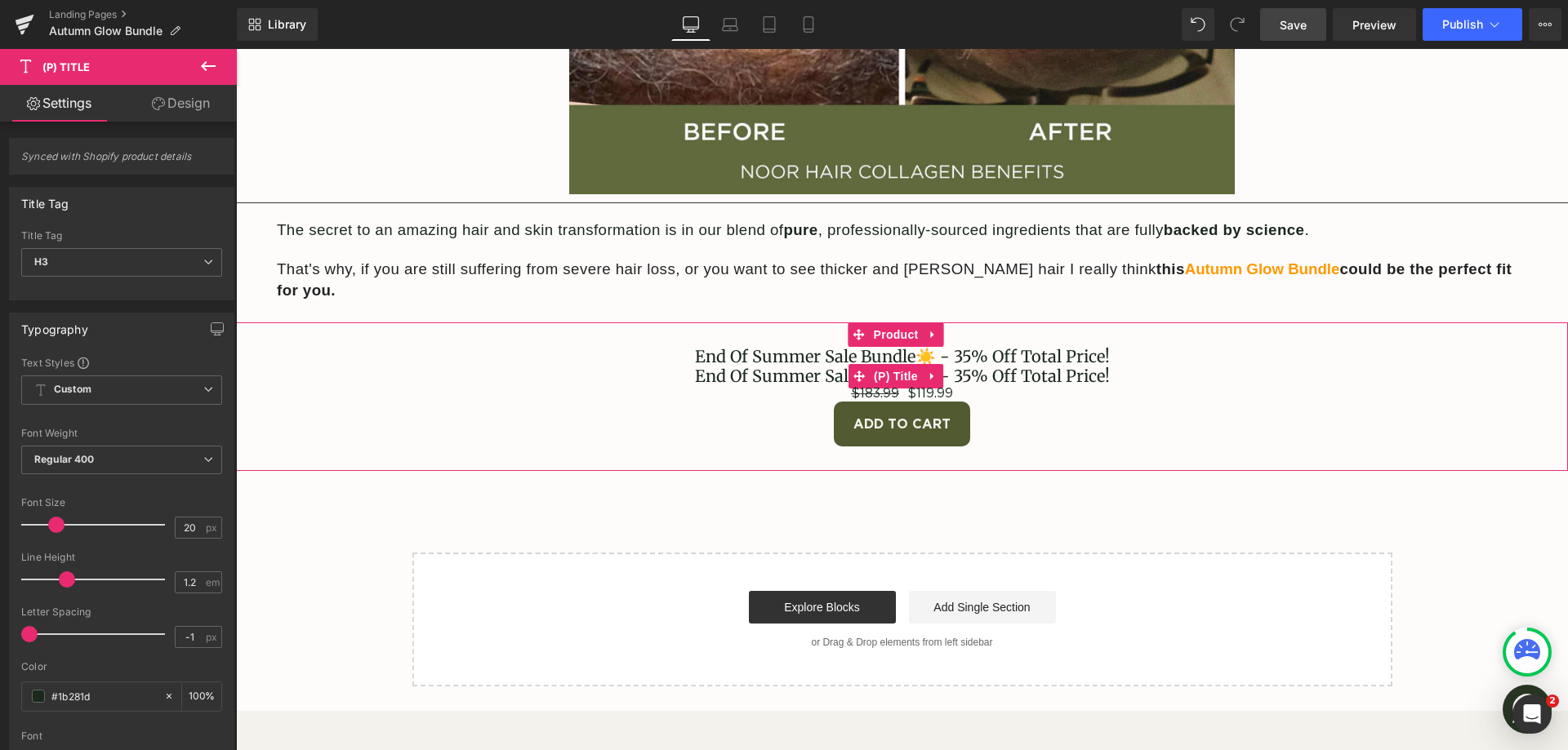
click at [808, 367] on link "End Of Summer Sale Bundle☀️ - 35% Off Total Price!" at bounding box center [901, 376] width 415 height 20
click at [806, 367] on link "End Of Summer Sale Bundle☀️ - 35% Off Total Price!" at bounding box center [901, 376] width 415 height 20
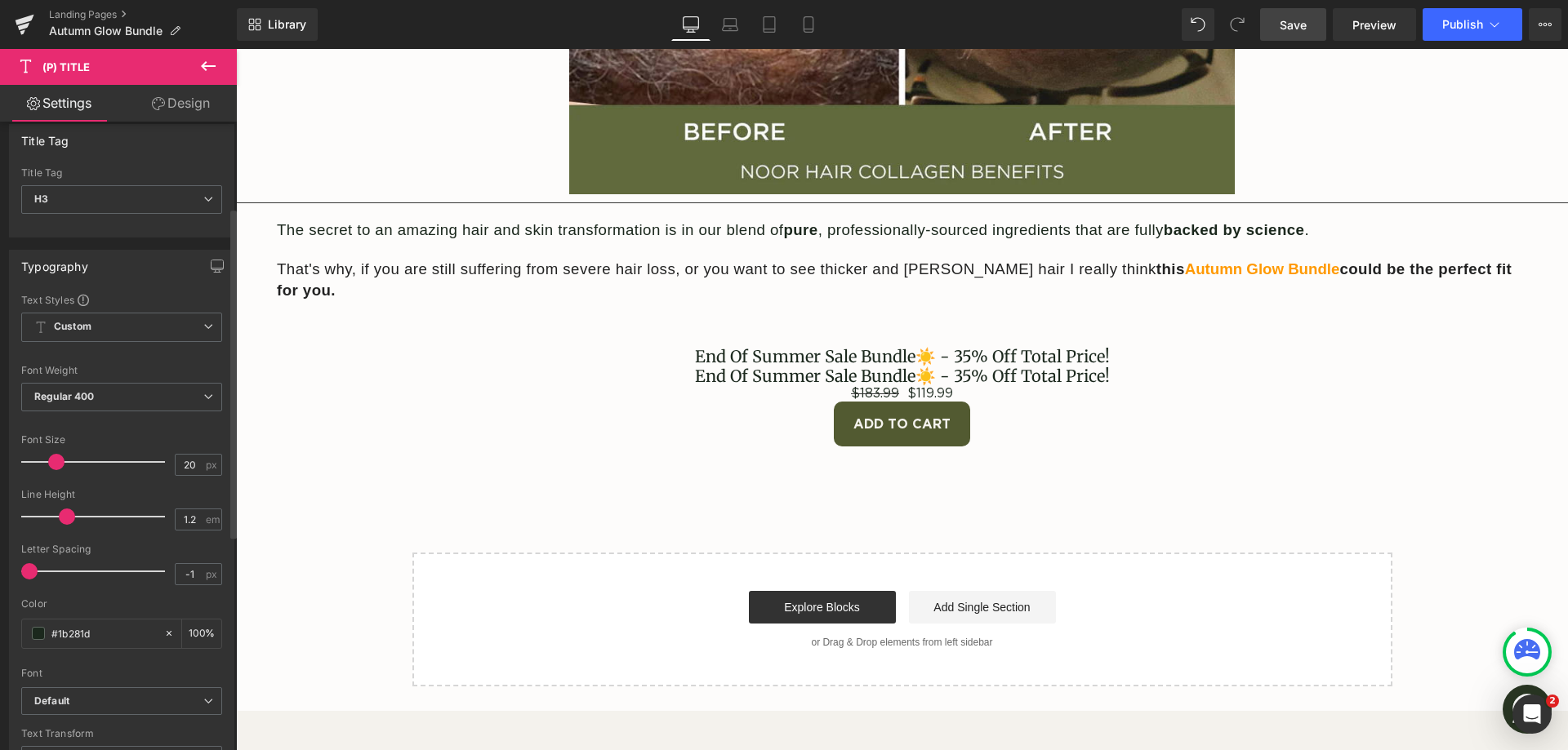
scroll to position [0, 0]
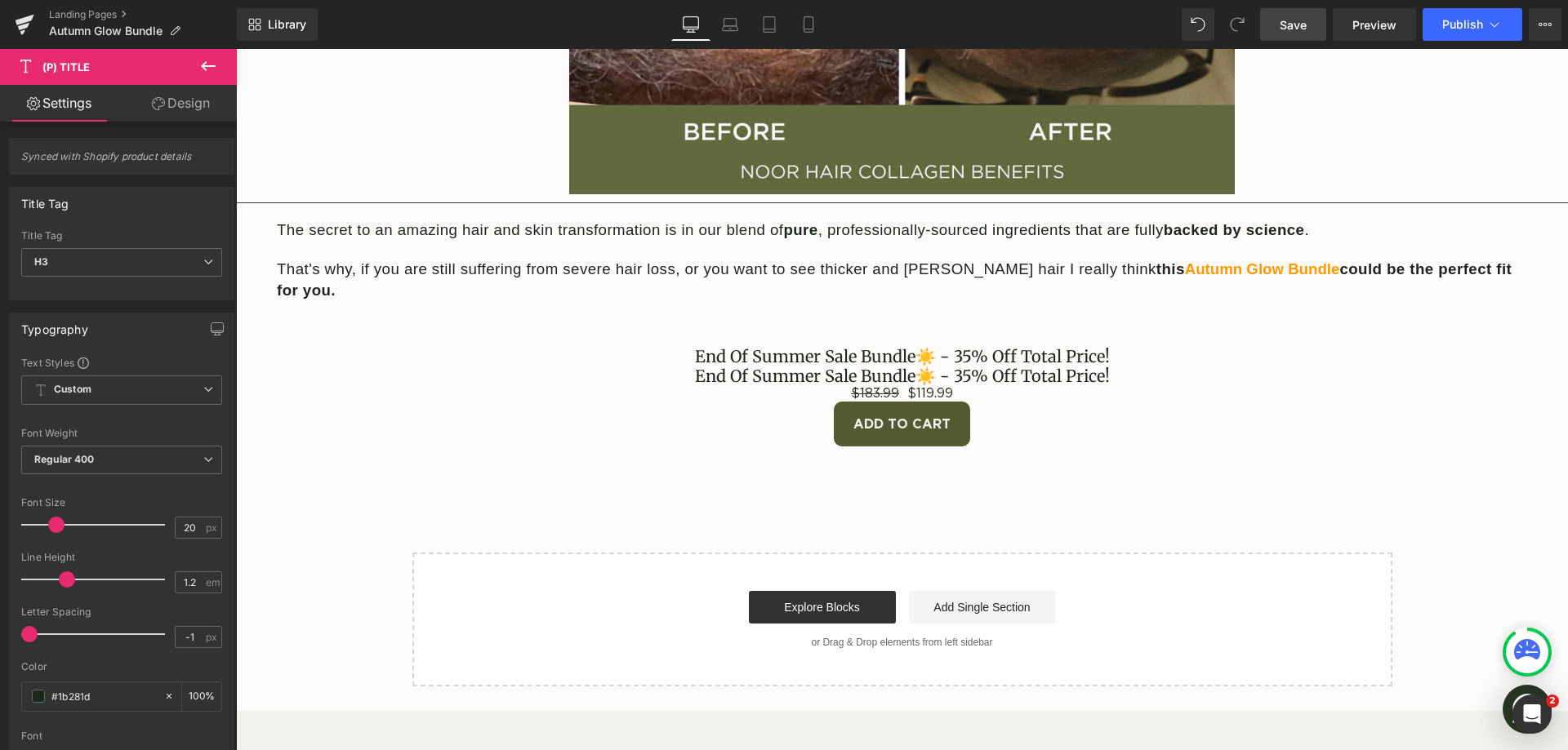
click at [197, 115] on link "Design" at bounding box center [181, 103] width 119 height 37
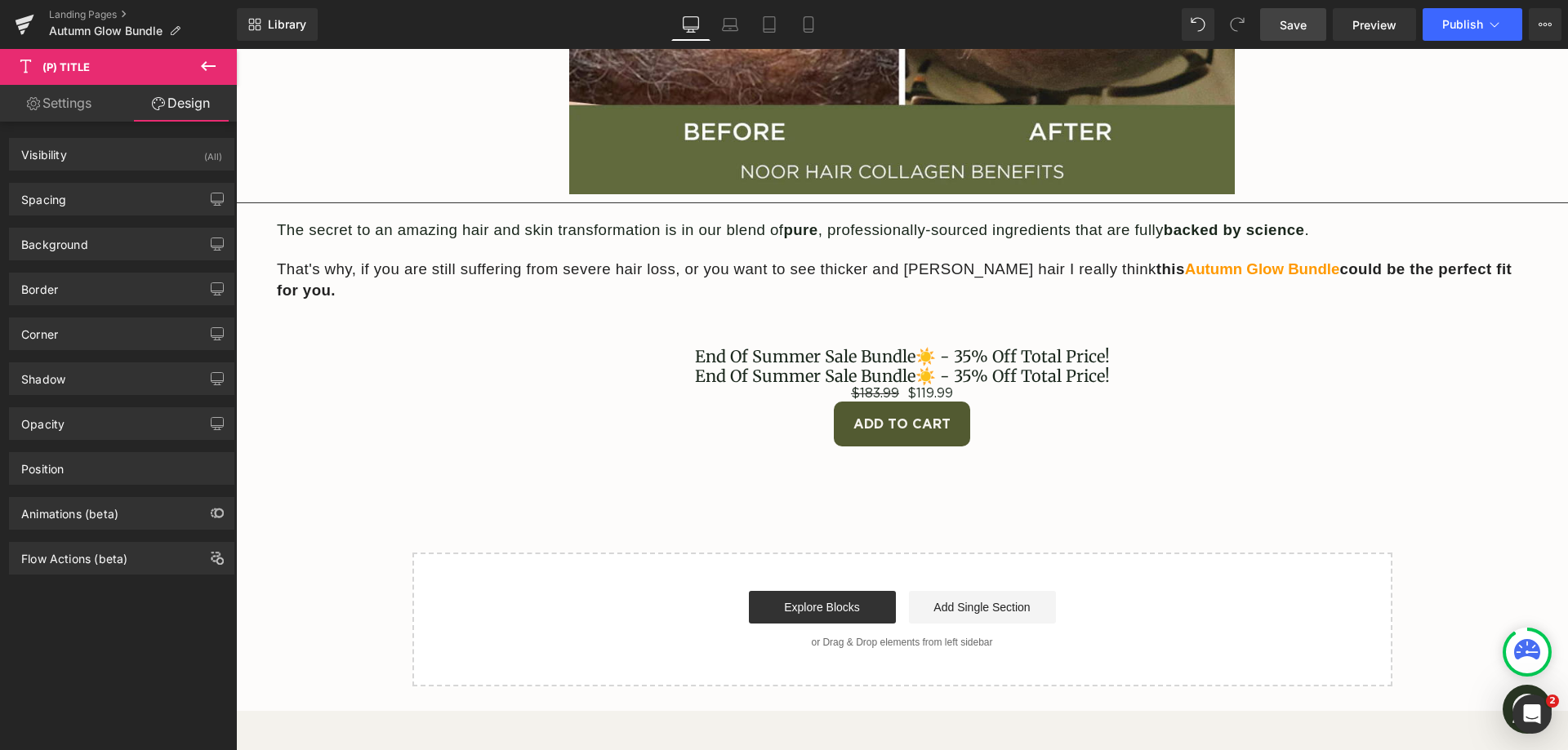
click at [85, 104] on link "Settings" at bounding box center [59, 103] width 119 height 37
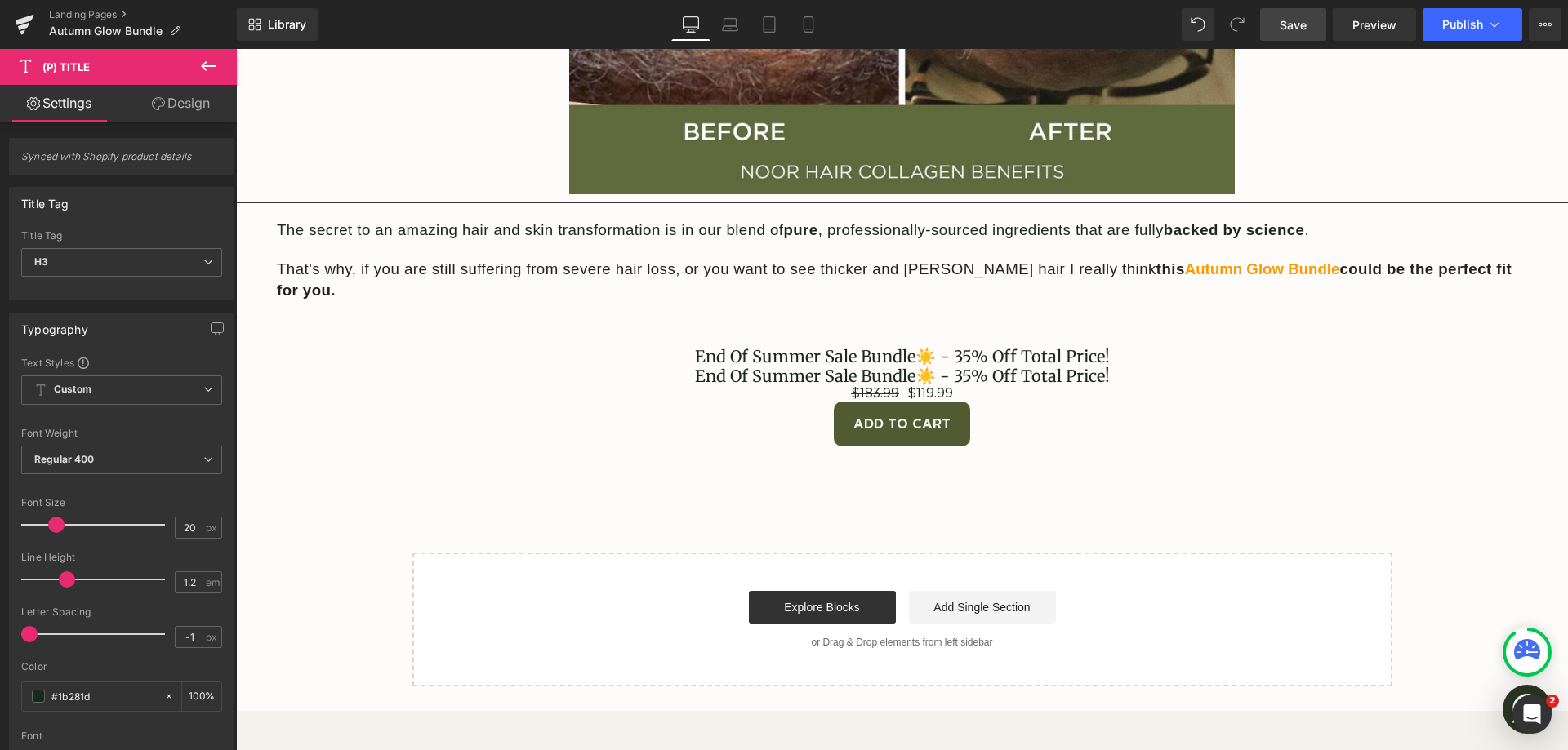
type input "100"
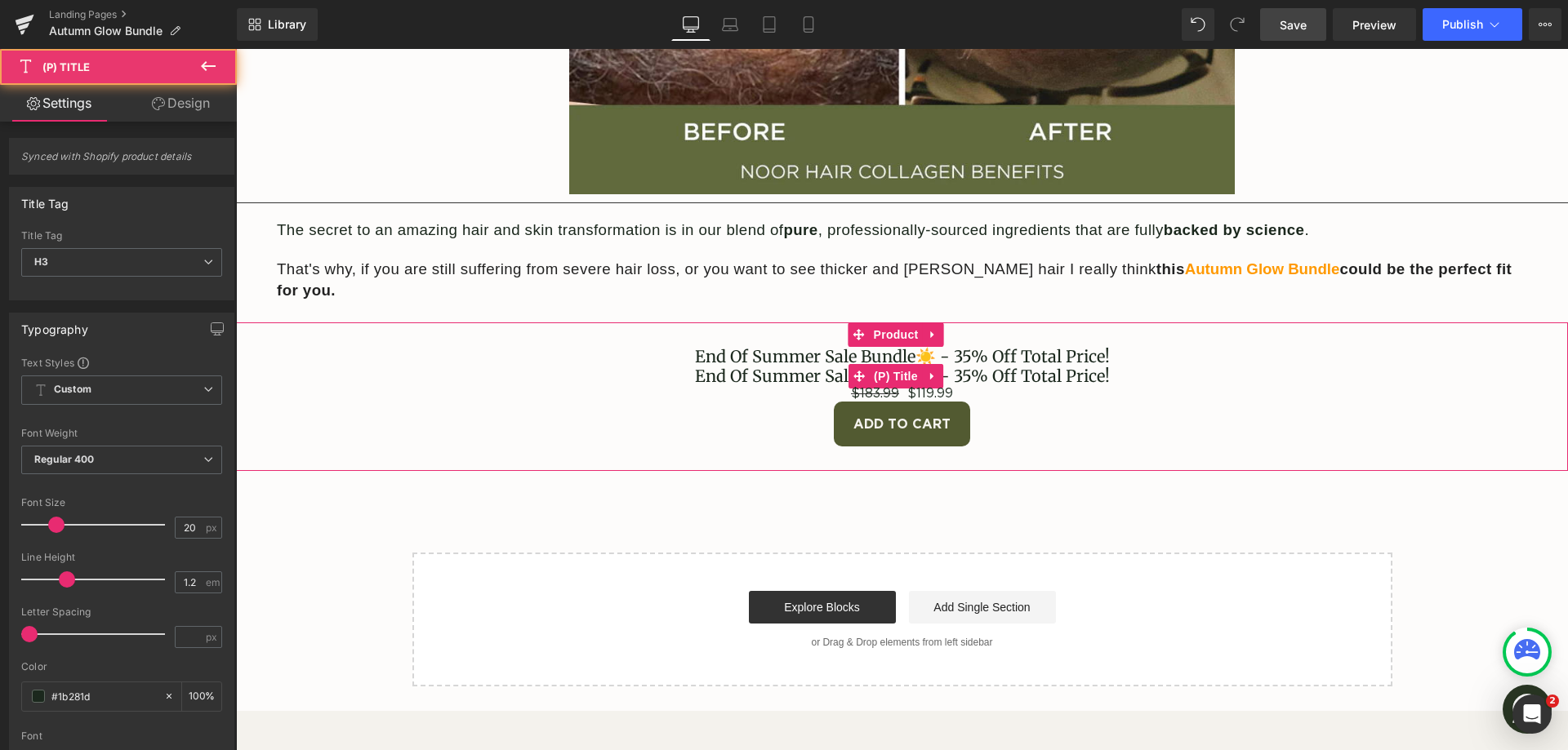
click at [966, 367] on link "End Of Summer Sale Bundle☀️ - 35% Off Total Price!" at bounding box center [901, 376] width 415 height 20
click at [906, 365] on span "(P) Title" at bounding box center [895, 376] width 52 height 25
click at [928, 371] on icon at bounding box center [933, 376] width 12 height 12
click at [941, 371] on icon at bounding box center [943, 376] width 12 height 12
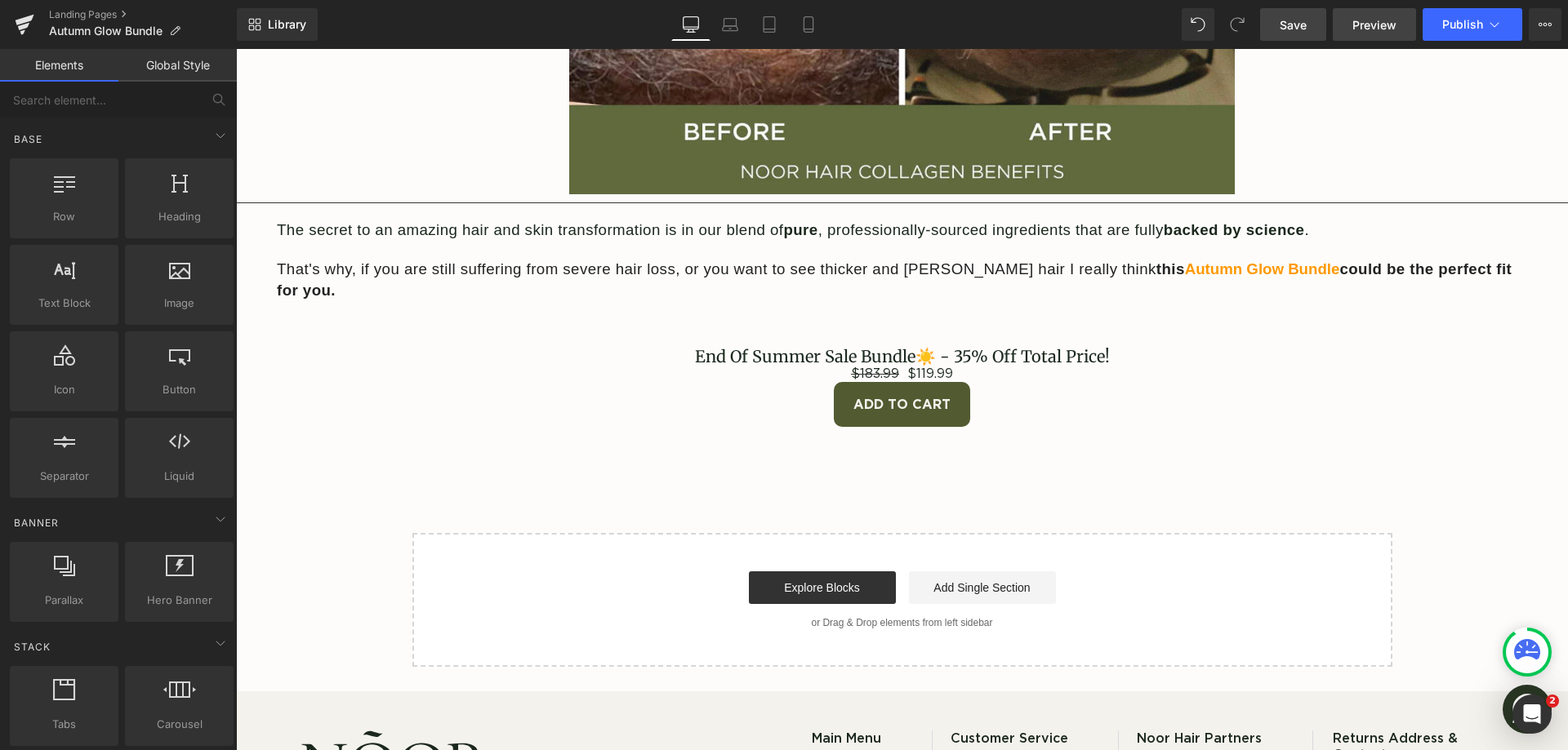
click at [1384, 20] on span "Preview" at bounding box center [1374, 24] width 45 height 17
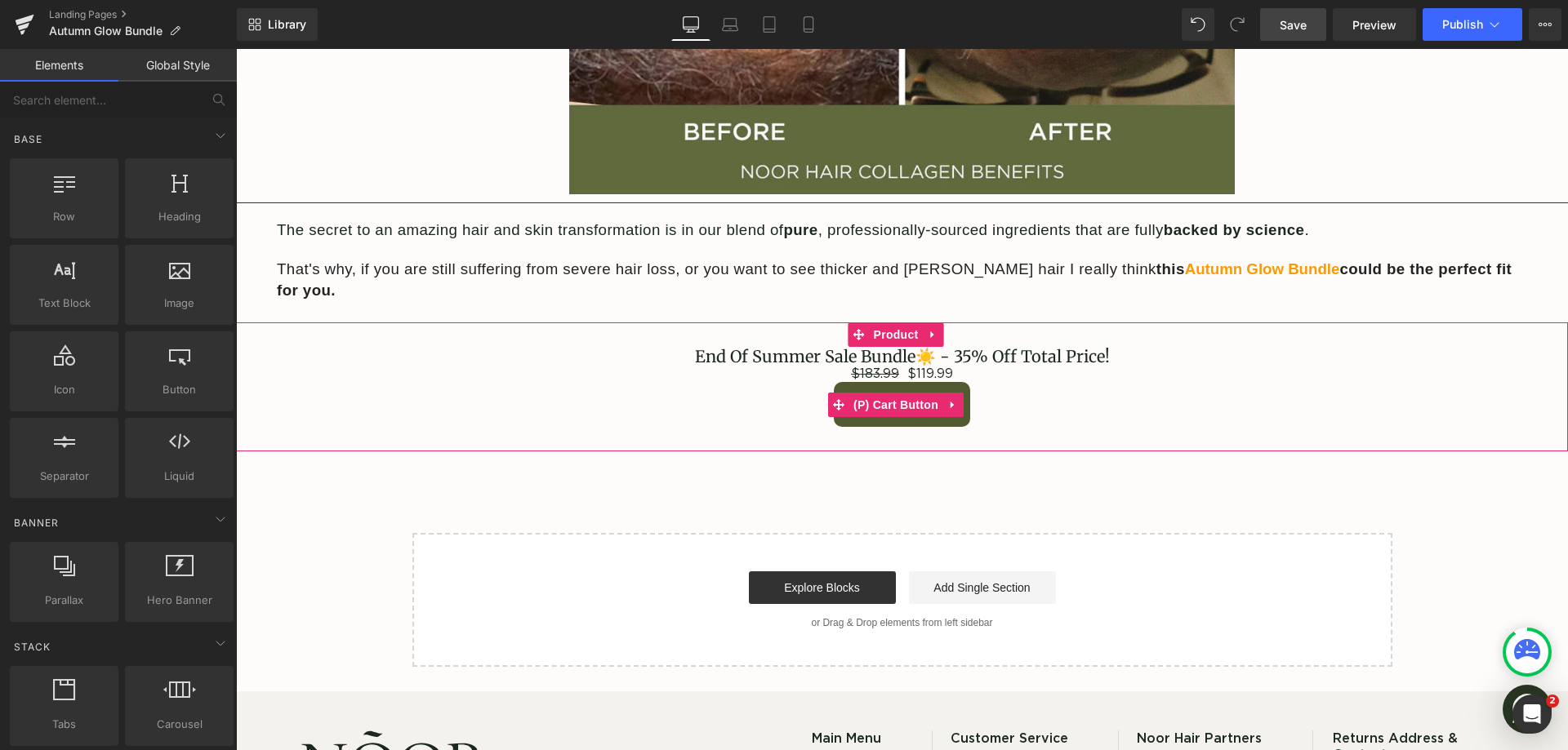
click at [743, 382] on div "Add To Cart" at bounding box center [901, 404] width 1315 height 45
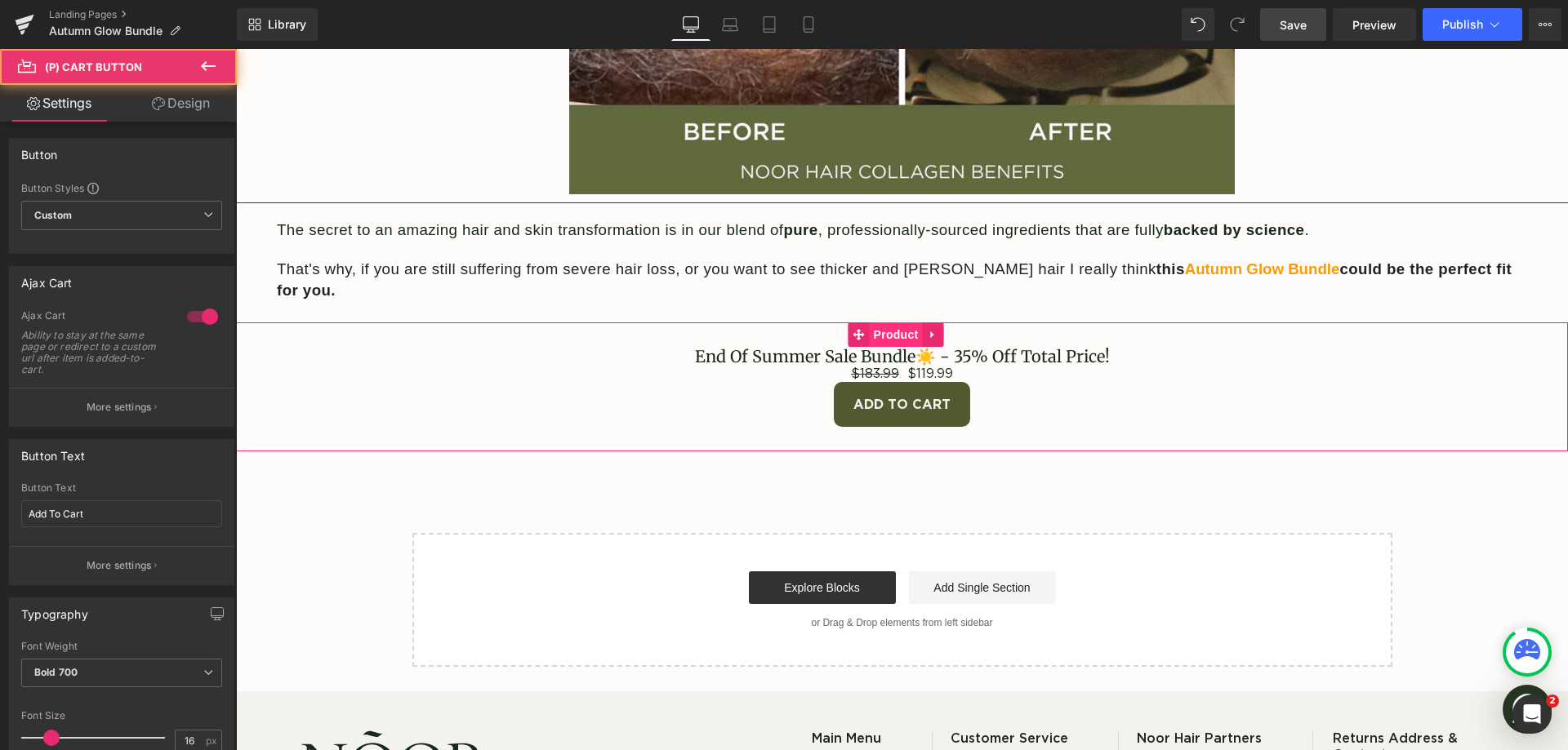
click at [897, 323] on span "Product" at bounding box center [896, 335] width 53 height 25
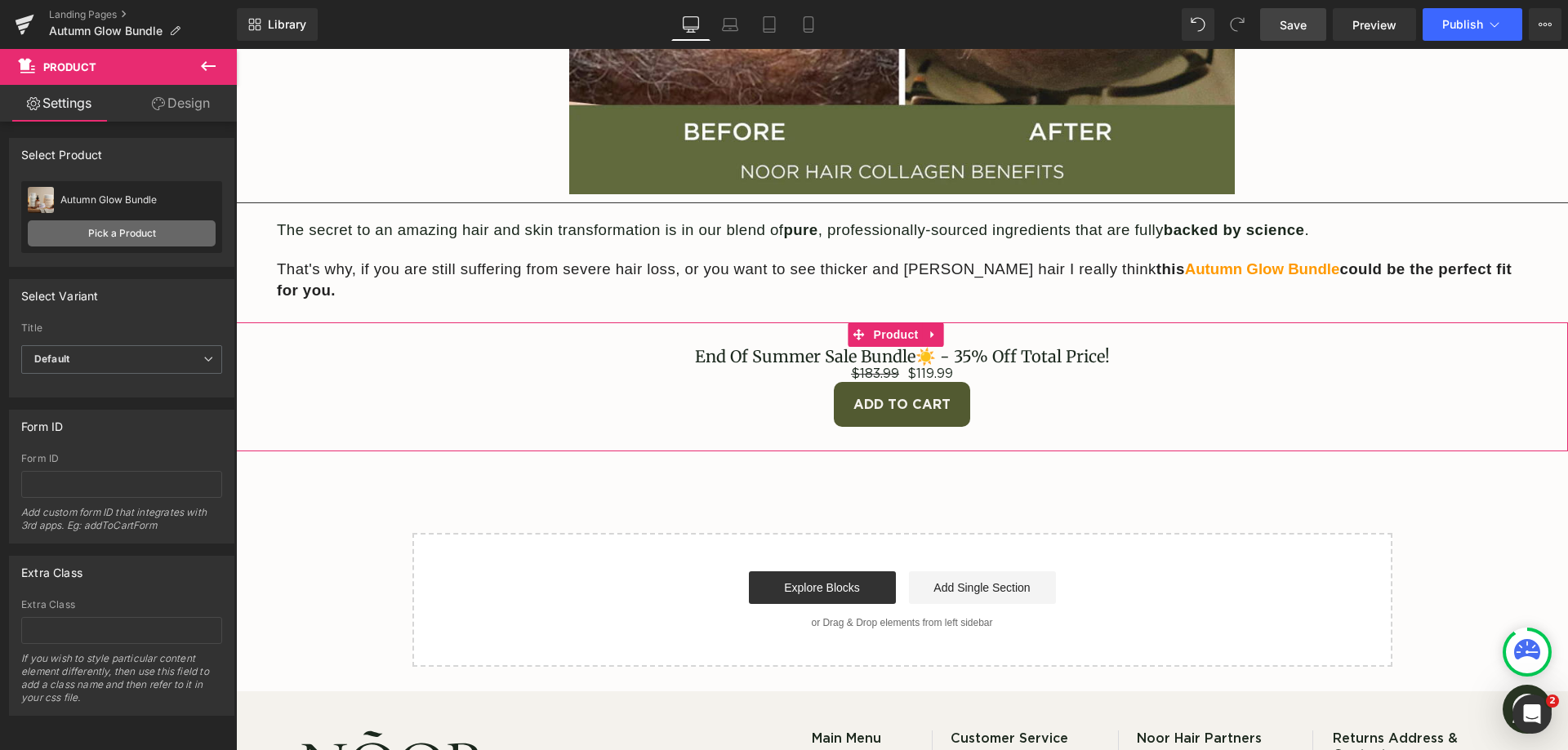
click at [126, 237] on link "Pick a Product" at bounding box center [122, 234] width 188 height 26
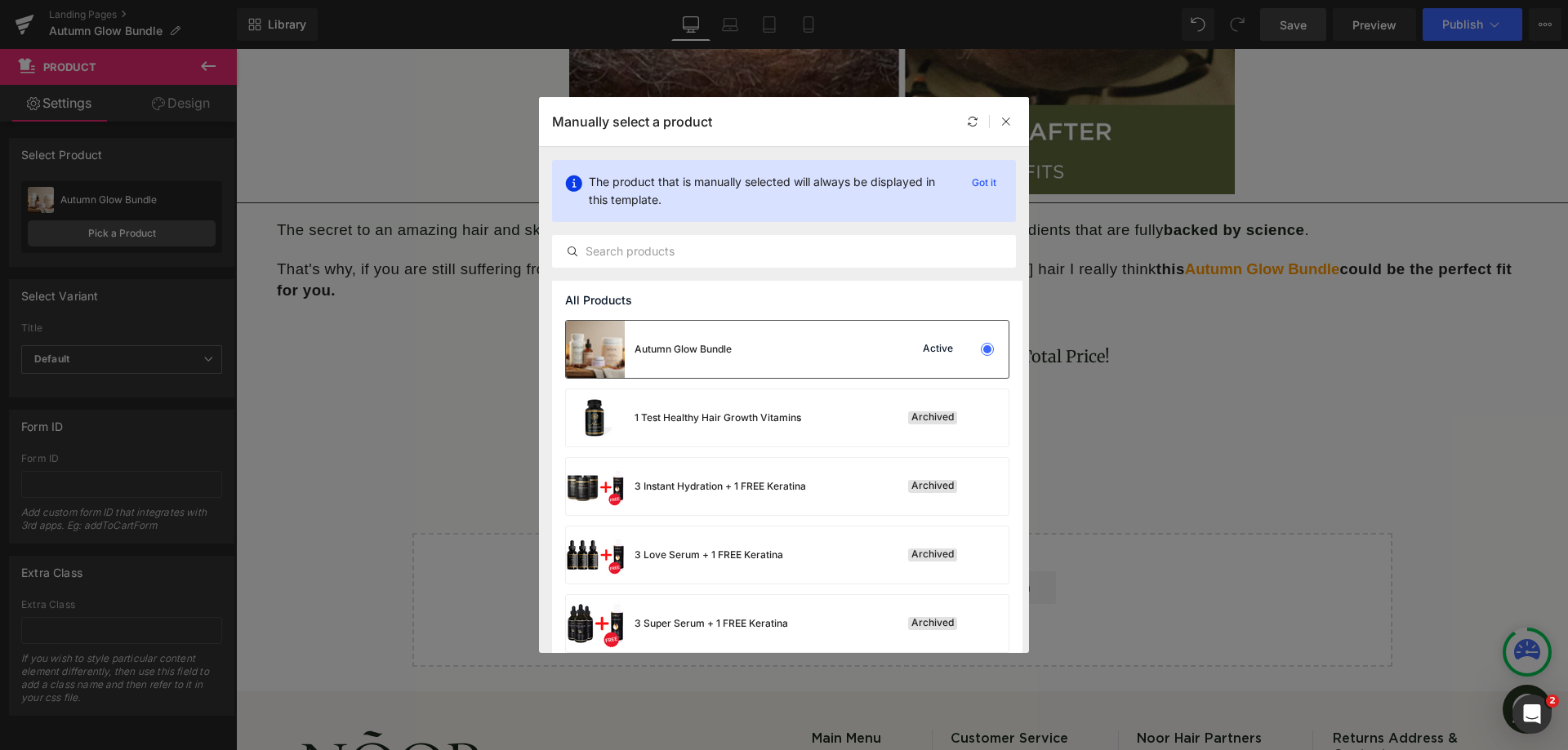
click at [919, 347] on div "Active" at bounding box center [937, 349] width 37 height 13
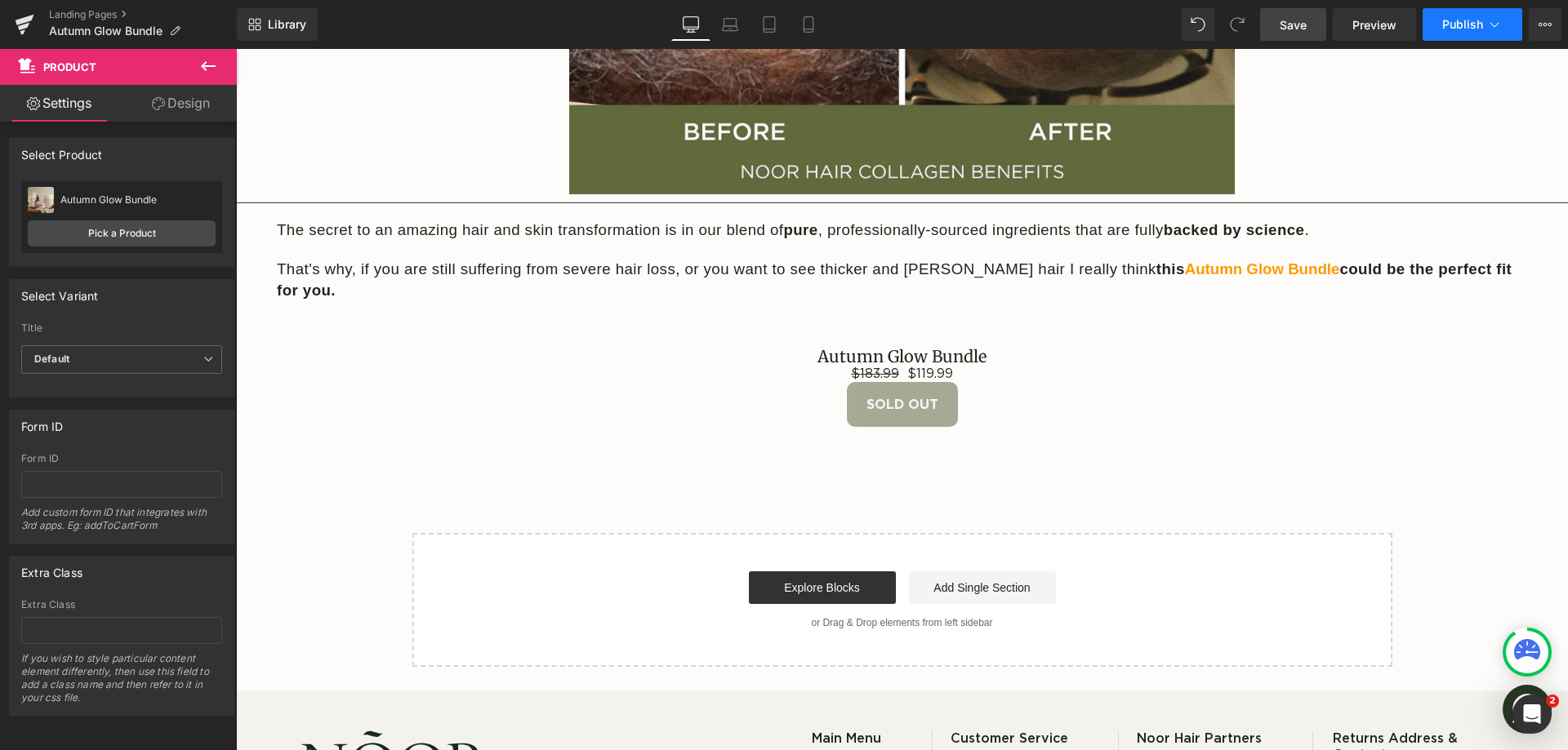
click at [1433, 14] on button "Publish" at bounding box center [1472, 24] width 100 height 33
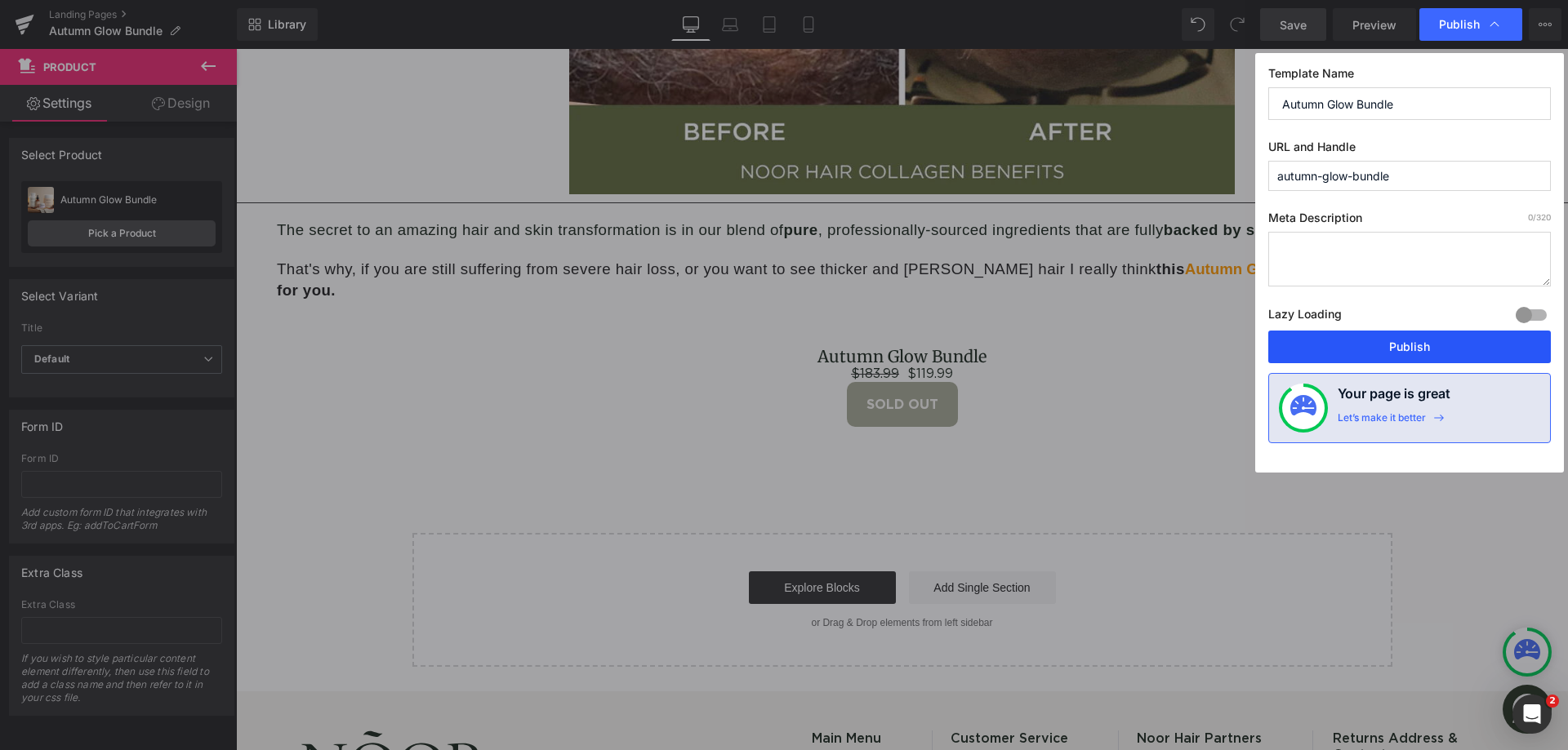
click at [1358, 344] on button "Publish" at bounding box center [1409, 347] width 282 height 33
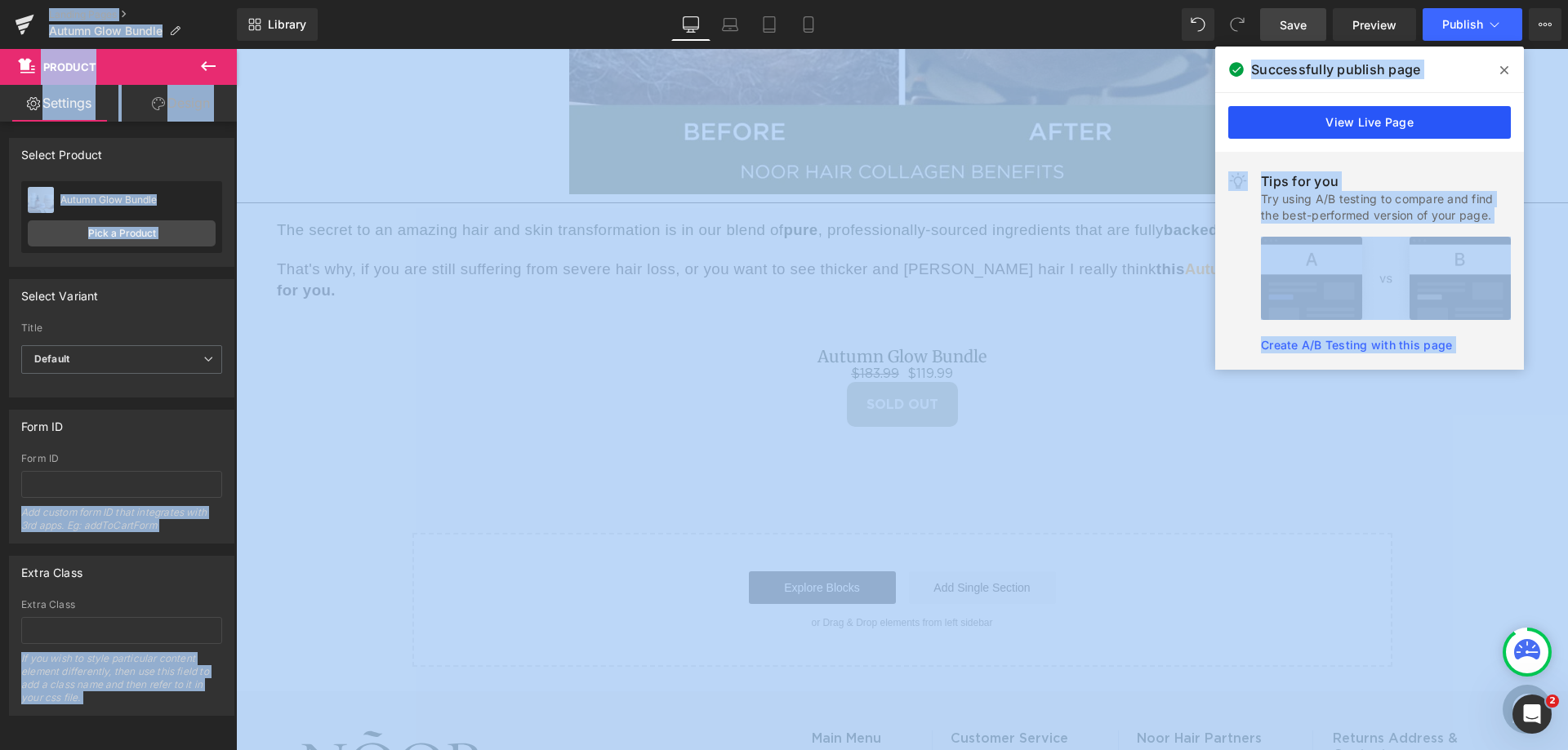
drag, startPoint x: 962, startPoint y: 91, endPoint x: 1336, endPoint y: 123, distance: 375.4
click at [1336, 123] on link "View Live Page" at bounding box center [1369, 122] width 282 height 33
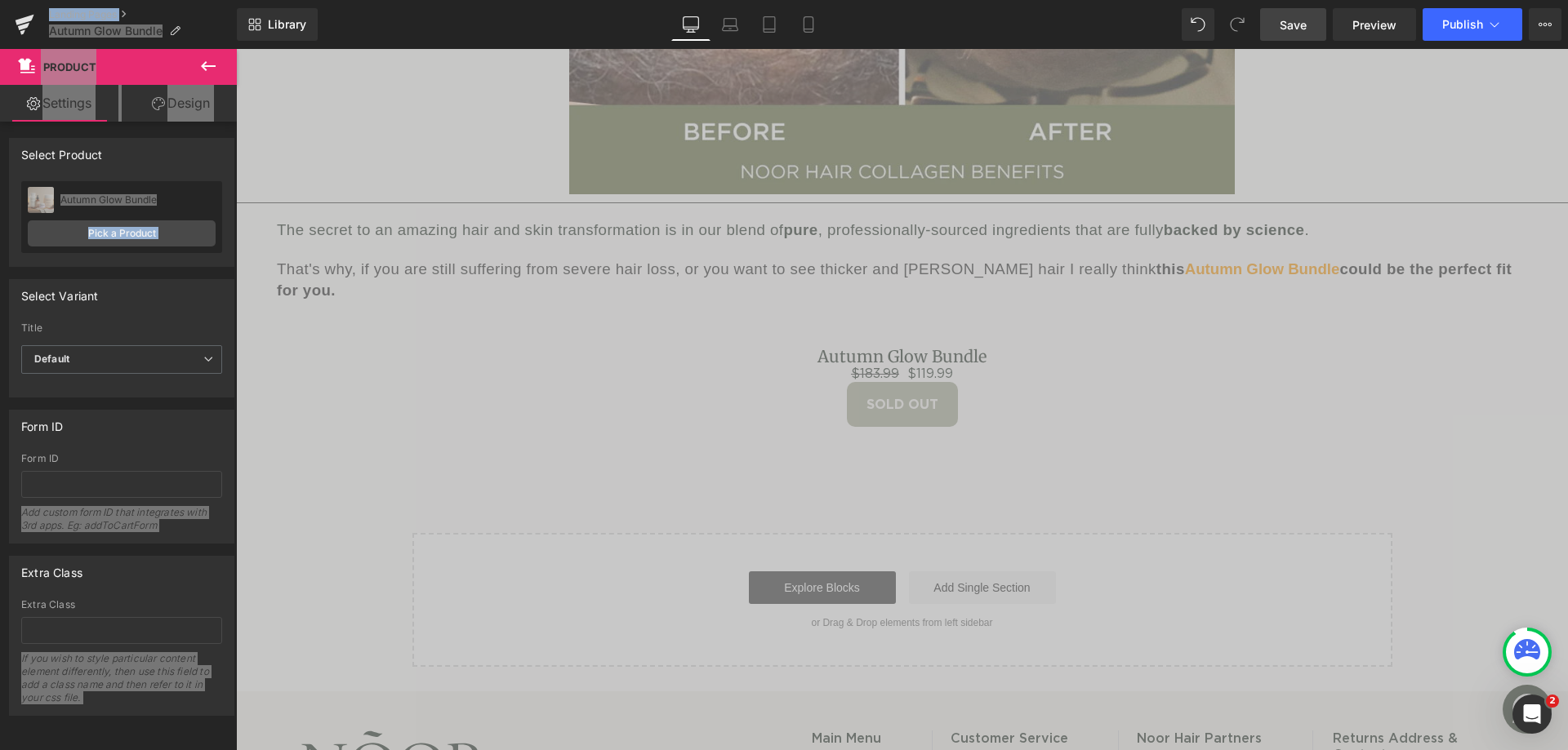
click at [762, 347] on h3 "Autumn Glow Bundle" at bounding box center [901, 357] width 1315 height 20
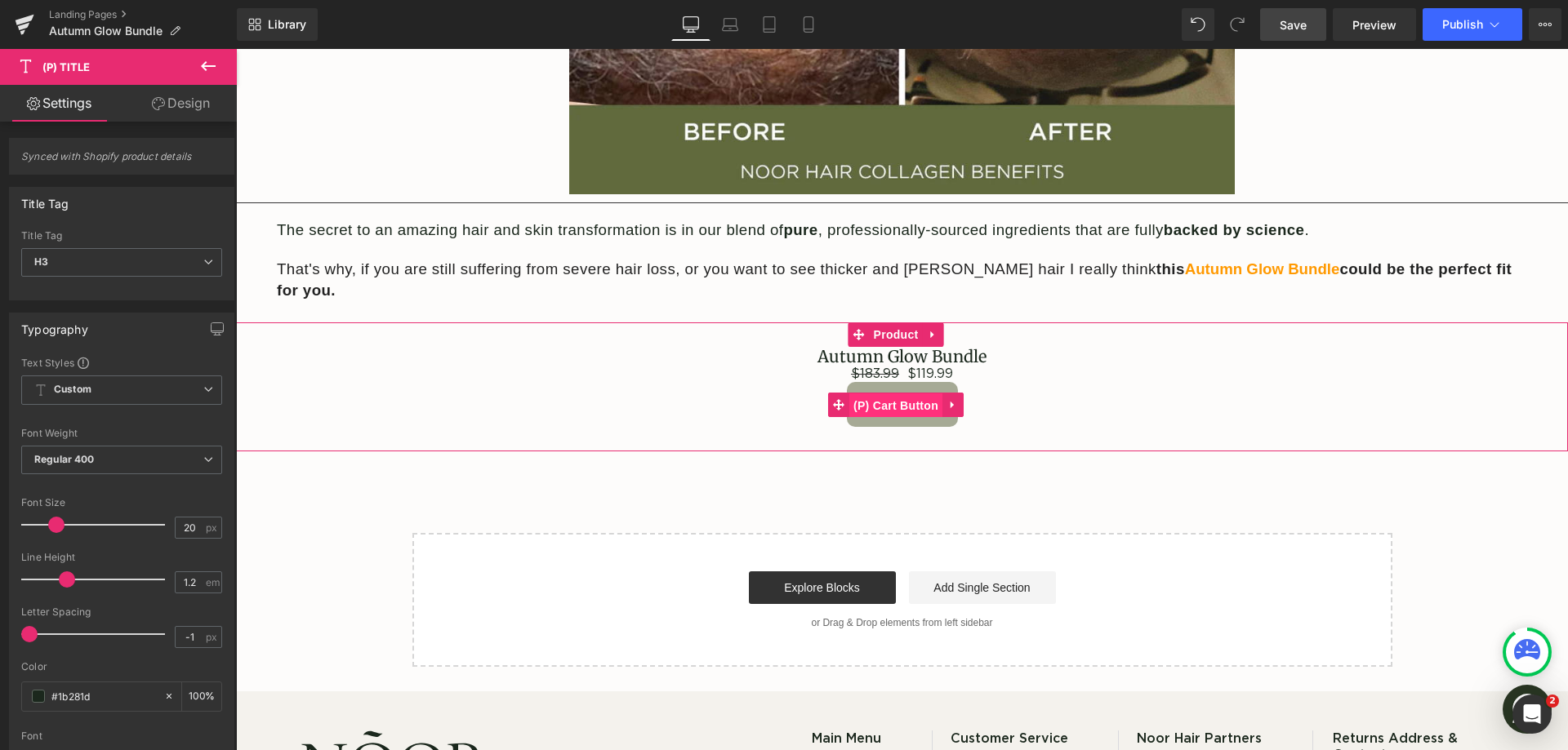
click at [901, 393] on span "(P) Cart Button" at bounding box center [895, 405] width 93 height 25
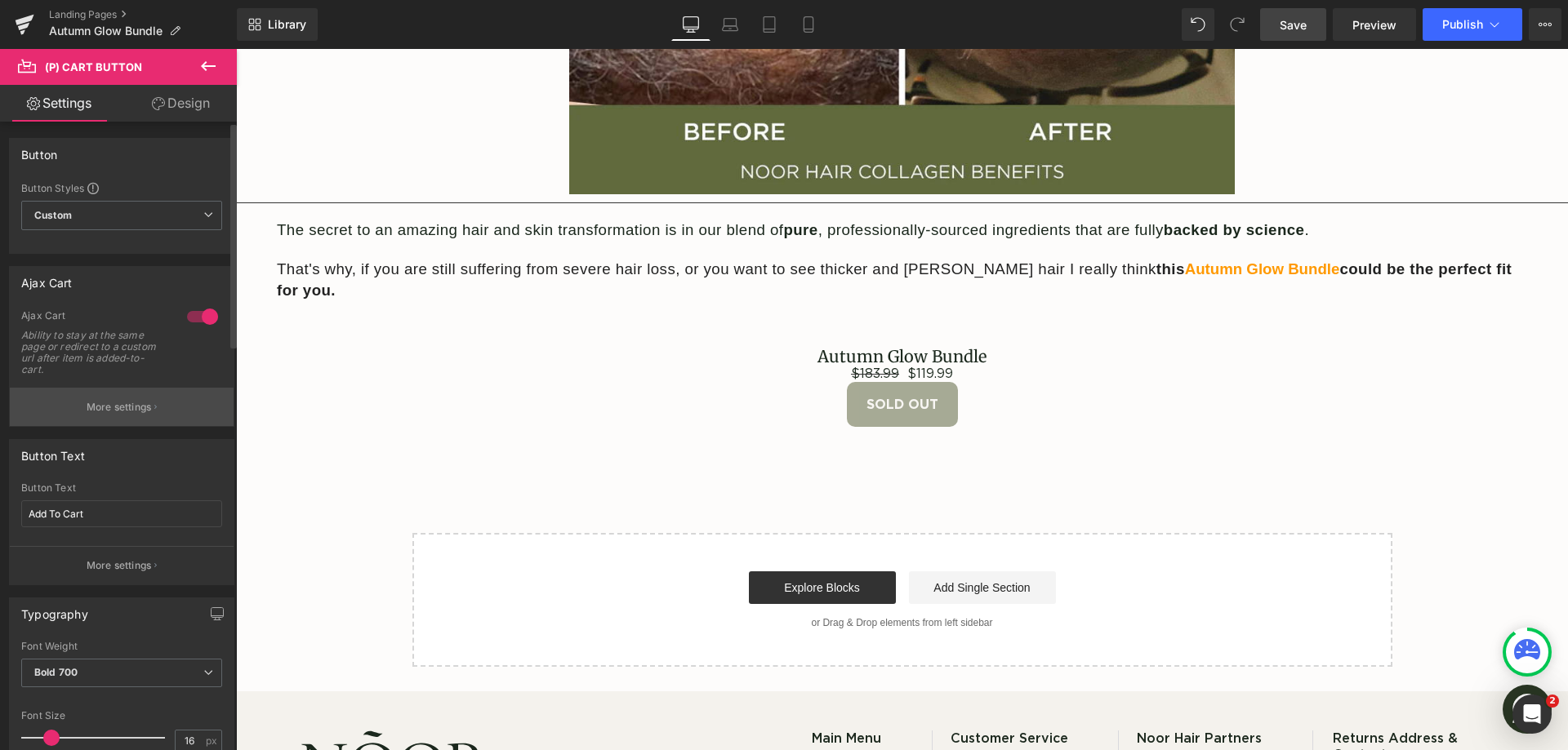
click at [111, 411] on p "More settings" at bounding box center [119, 407] width 65 height 15
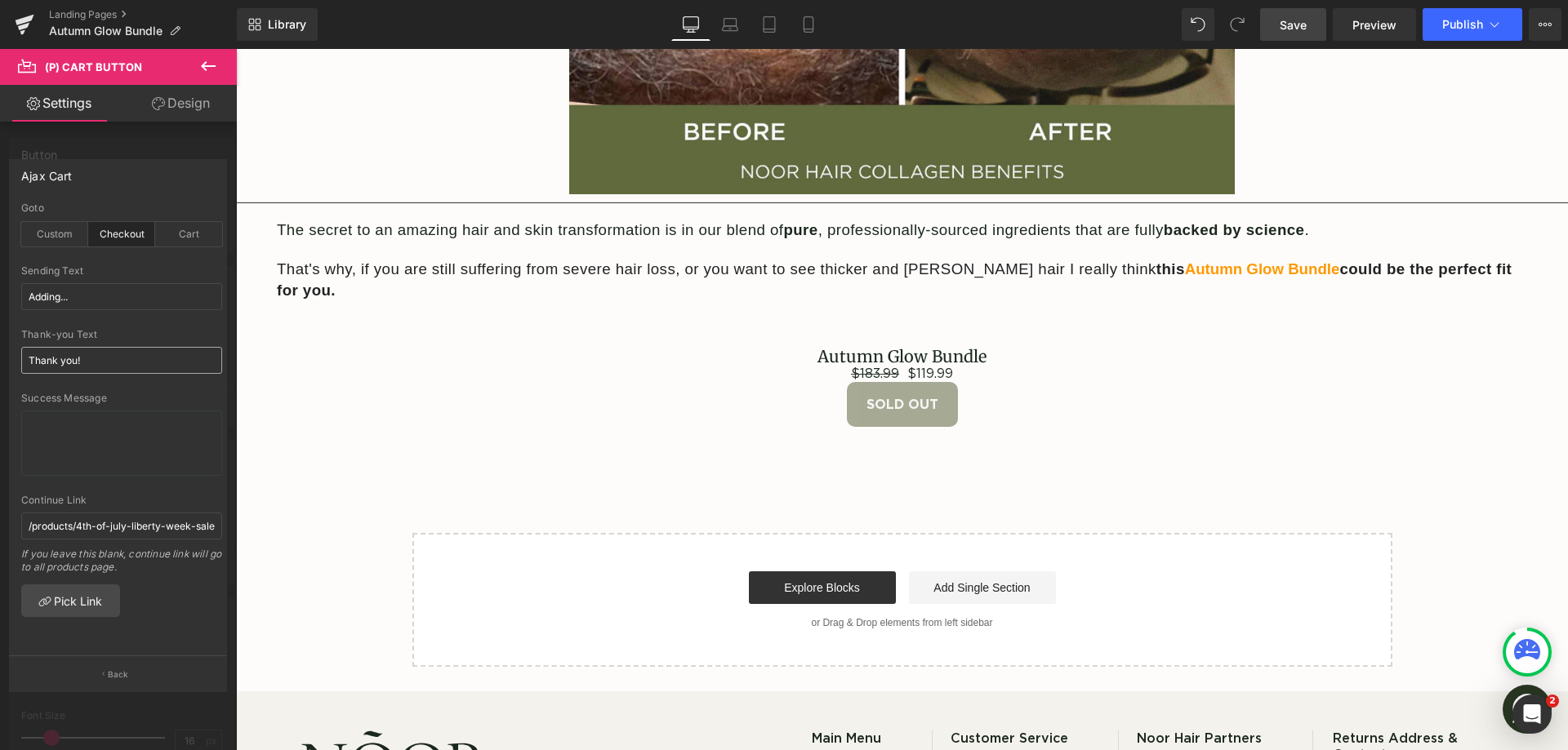
scroll to position [2, 0]
click at [140, 679] on button "Back" at bounding box center [118, 674] width 218 height 37
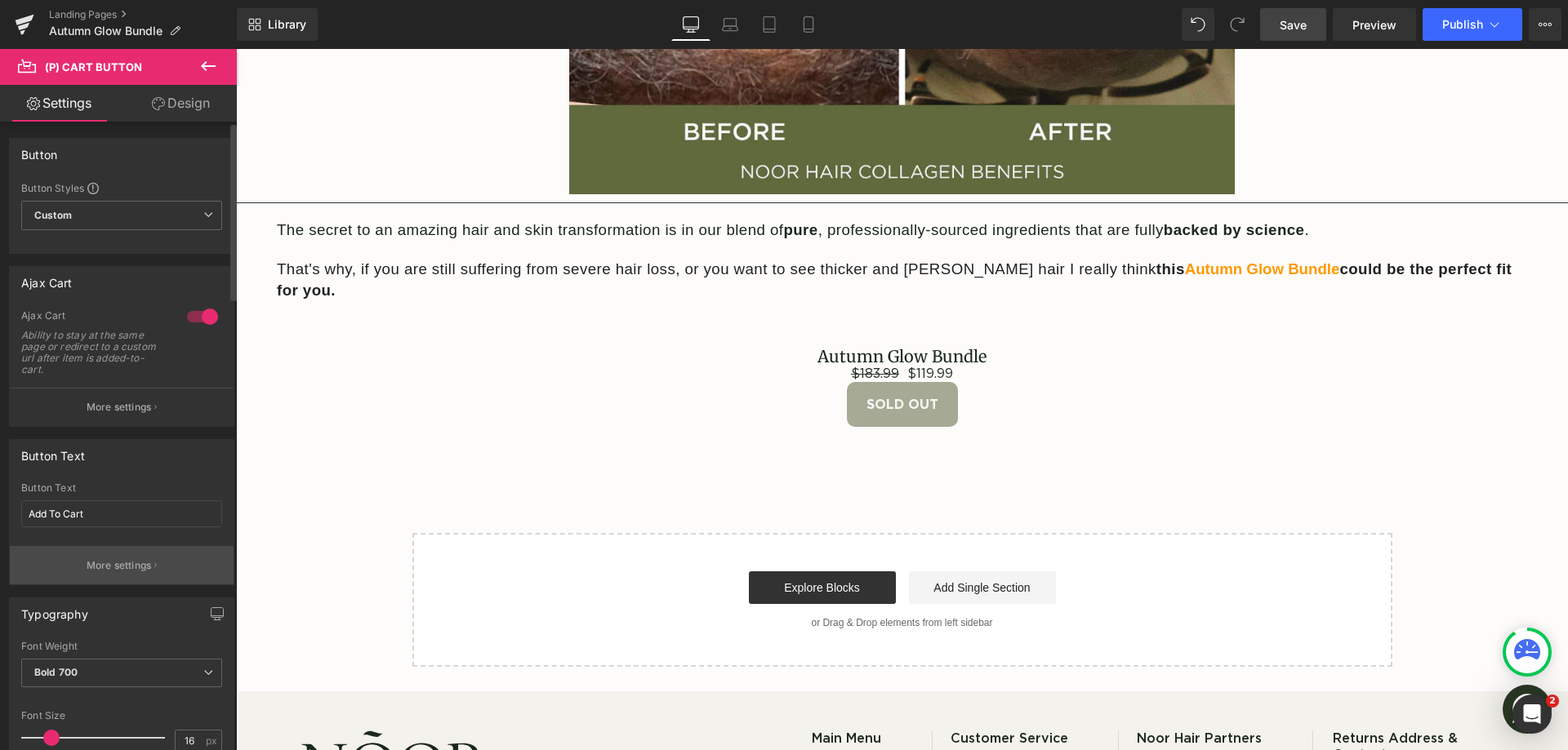
click at [113, 555] on button "More settings" at bounding box center [122, 565] width 224 height 39
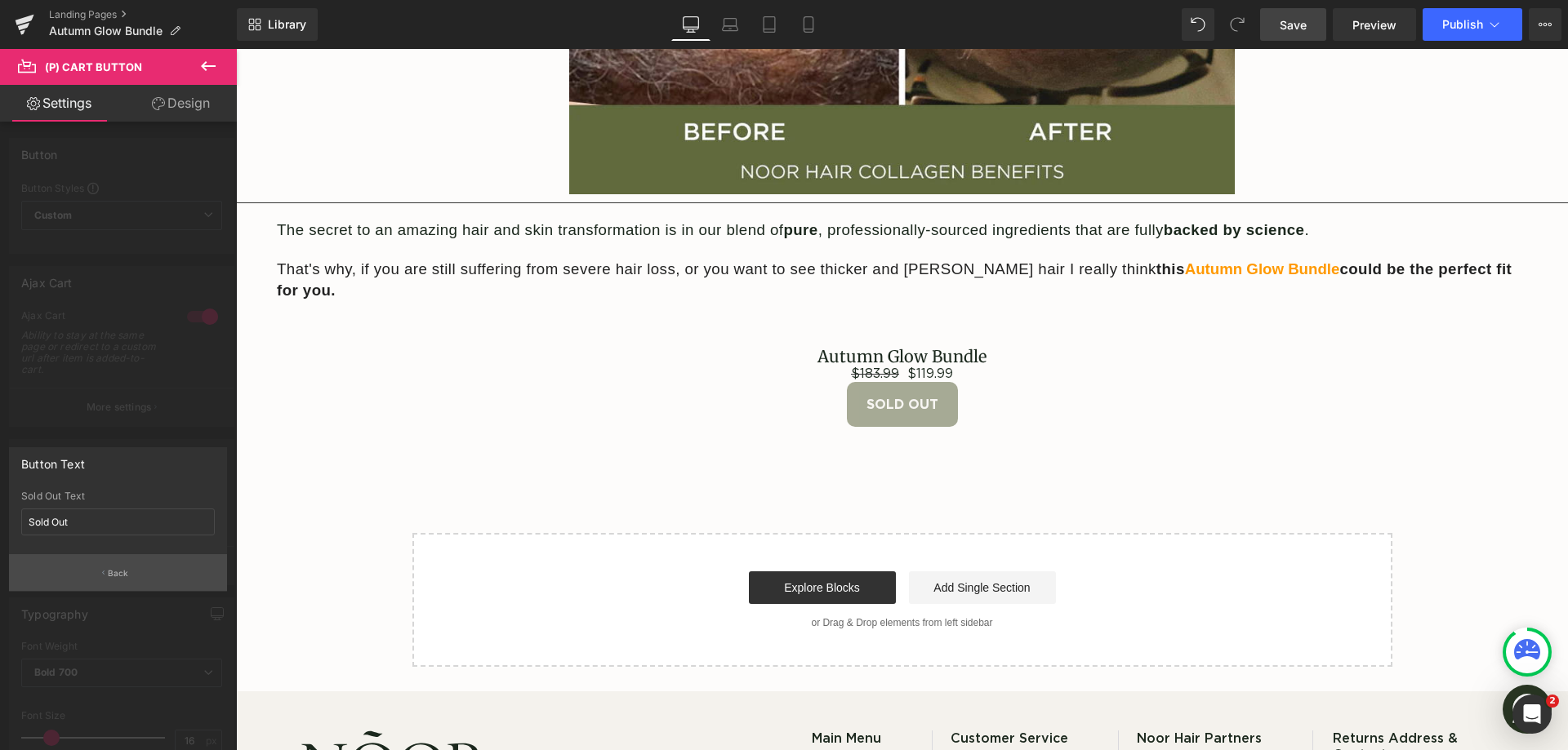
click at [119, 568] on p "Back" at bounding box center [118, 574] width 21 height 12
